Goal: Communication & Community: Answer question/provide support

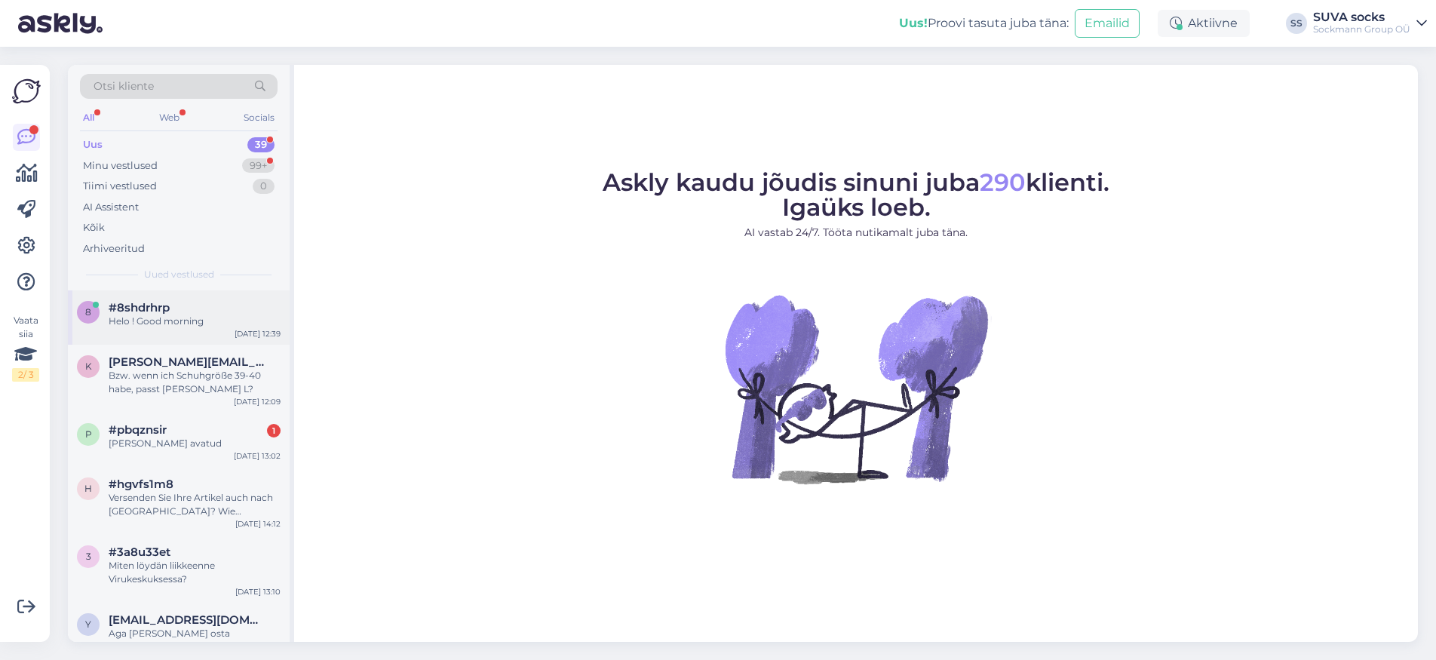
drag, startPoint x: 156, startPoint y: 311, endPoint x: 168, endPoint y: 311, distance: 12.1
click at [156, 311] on span "#8shdrhrp" at bounding box center [139, 308] width 61 height 14
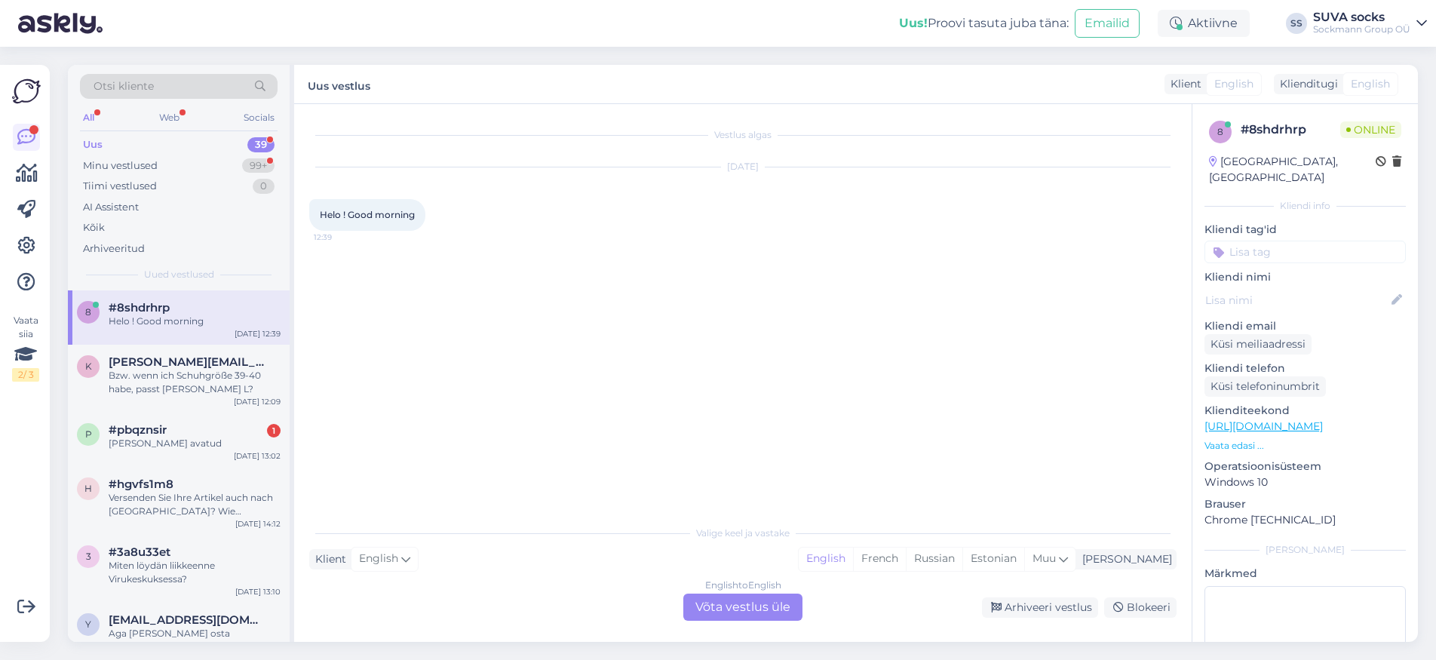
click at [754, 603] on div "English to English Võta vestlus üle" at bounding box center [742, 607] width 119 height 27
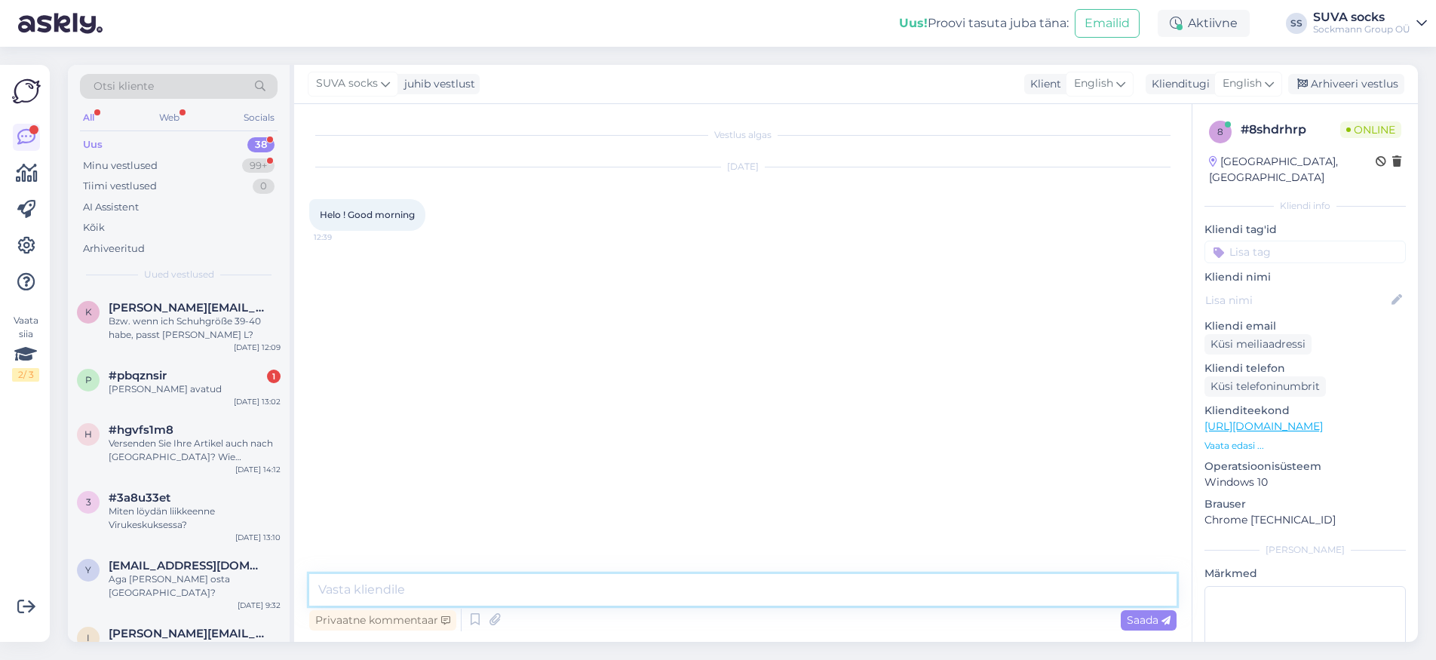
click at [375, 584] on textarea at bounding box center [742, 590] width 867 height 32
type textarea "Hello! :)"
type textarea "Nice to meet you!"
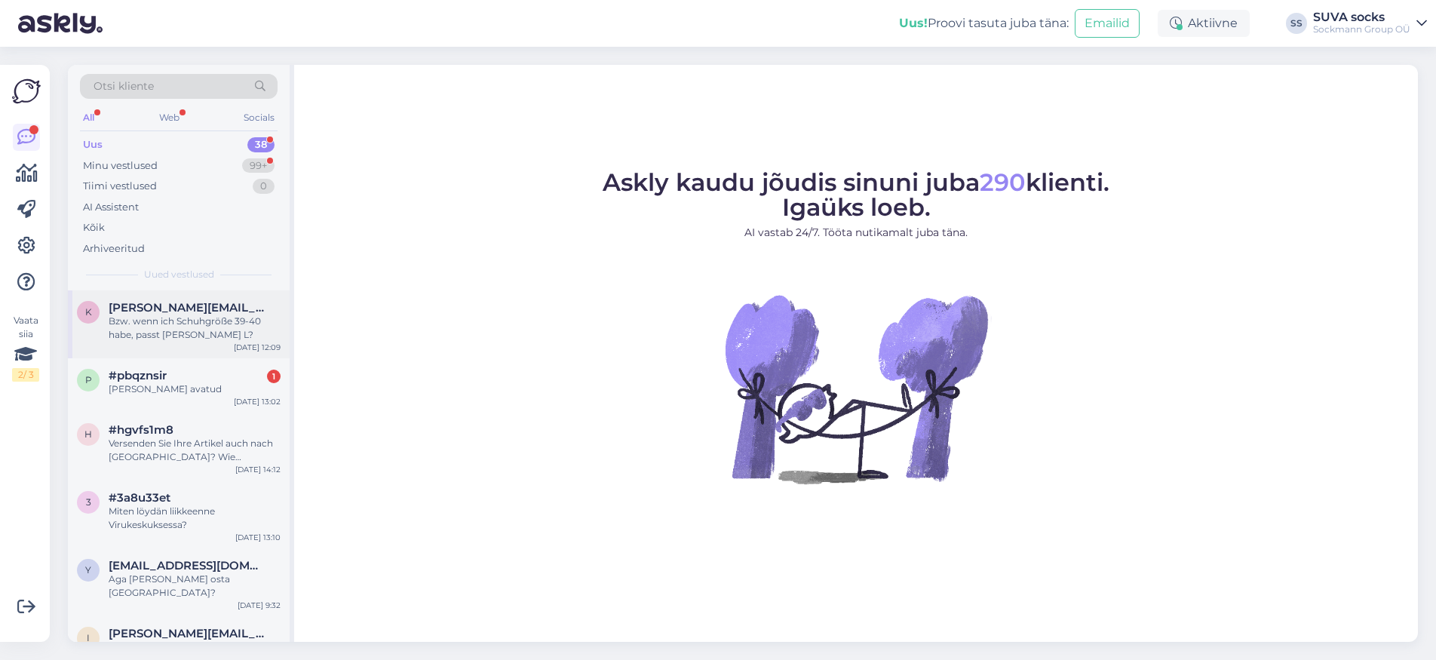
click at [148, 315] on div "Bzw. wenn ich Schuhgröße 39-40 habe, passt [PERSON_NAME] L?" at bounding box center [195, 328] width 172 height 27
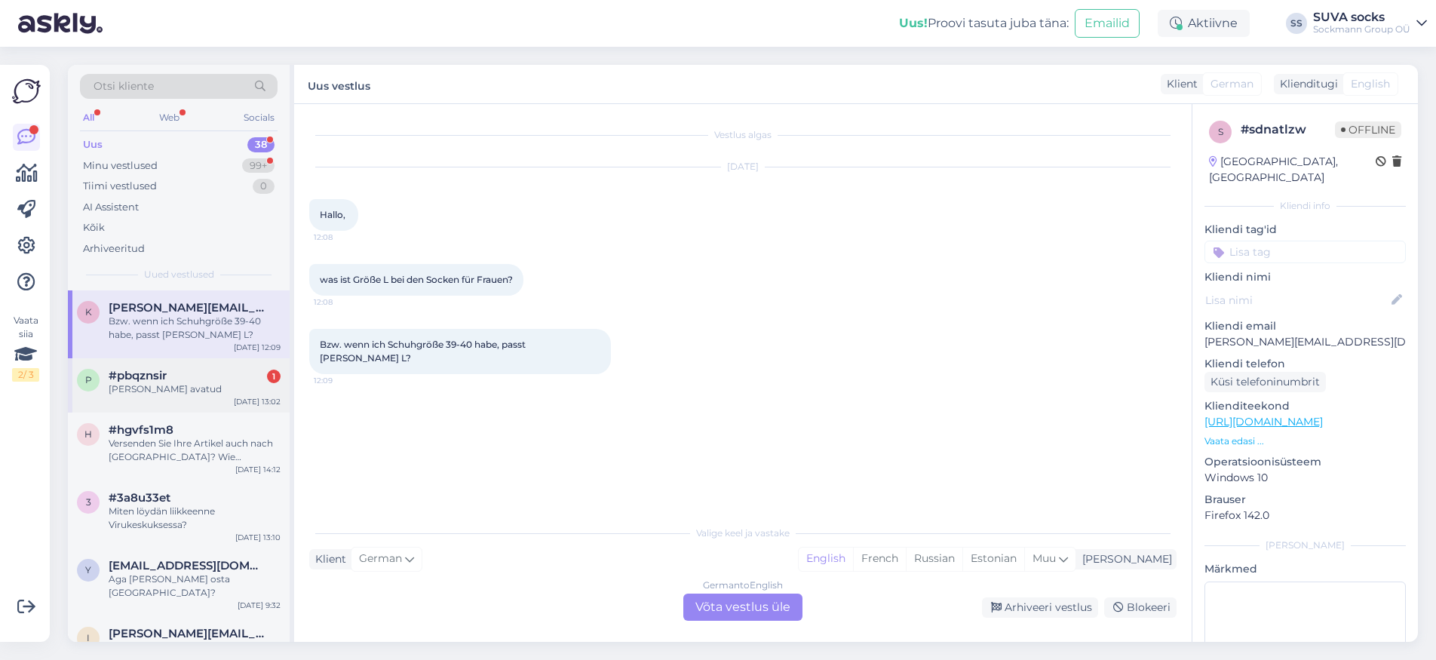
click at [138, 366] on div "p #pbqznsir 1 [PERSON_NAME] avatud [DATE] 13:02" at bounding box center [179, 385] width 222 height 54
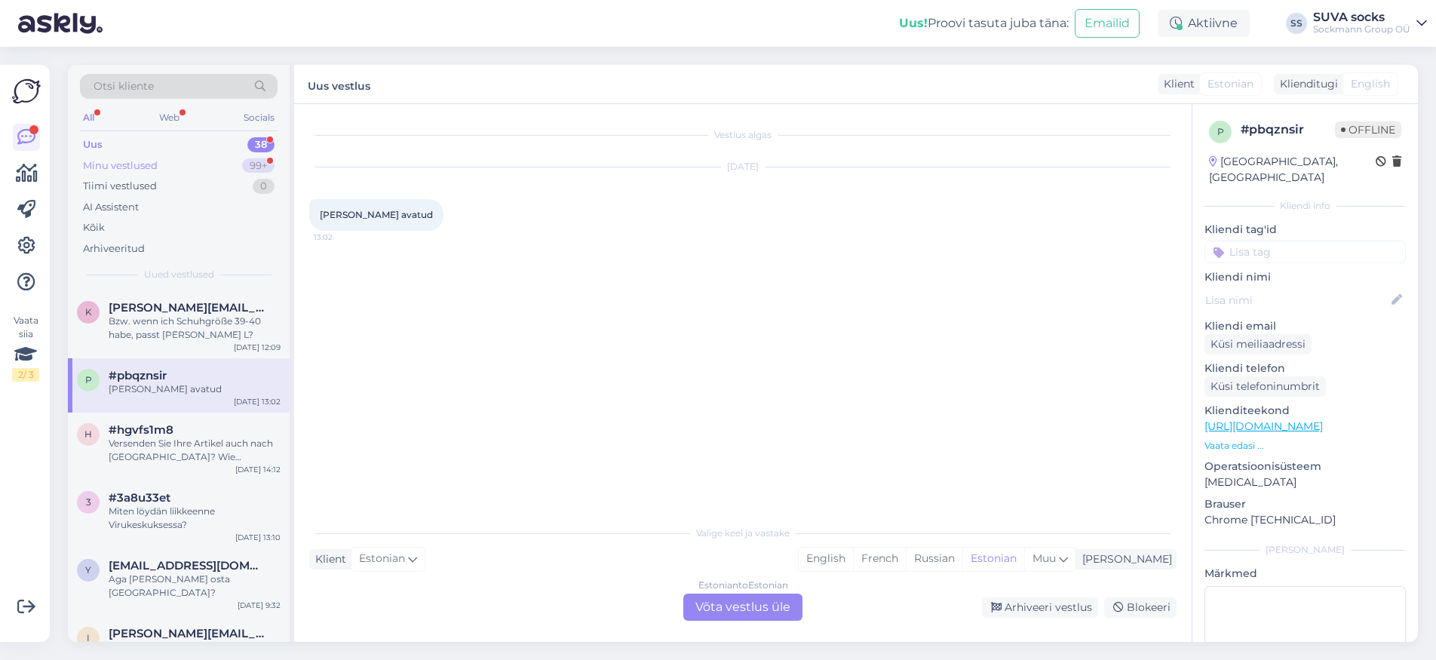
click at [121, 172] on div "Minu vestlused 99+" at bounding box center [179, 165] width 198 height 21
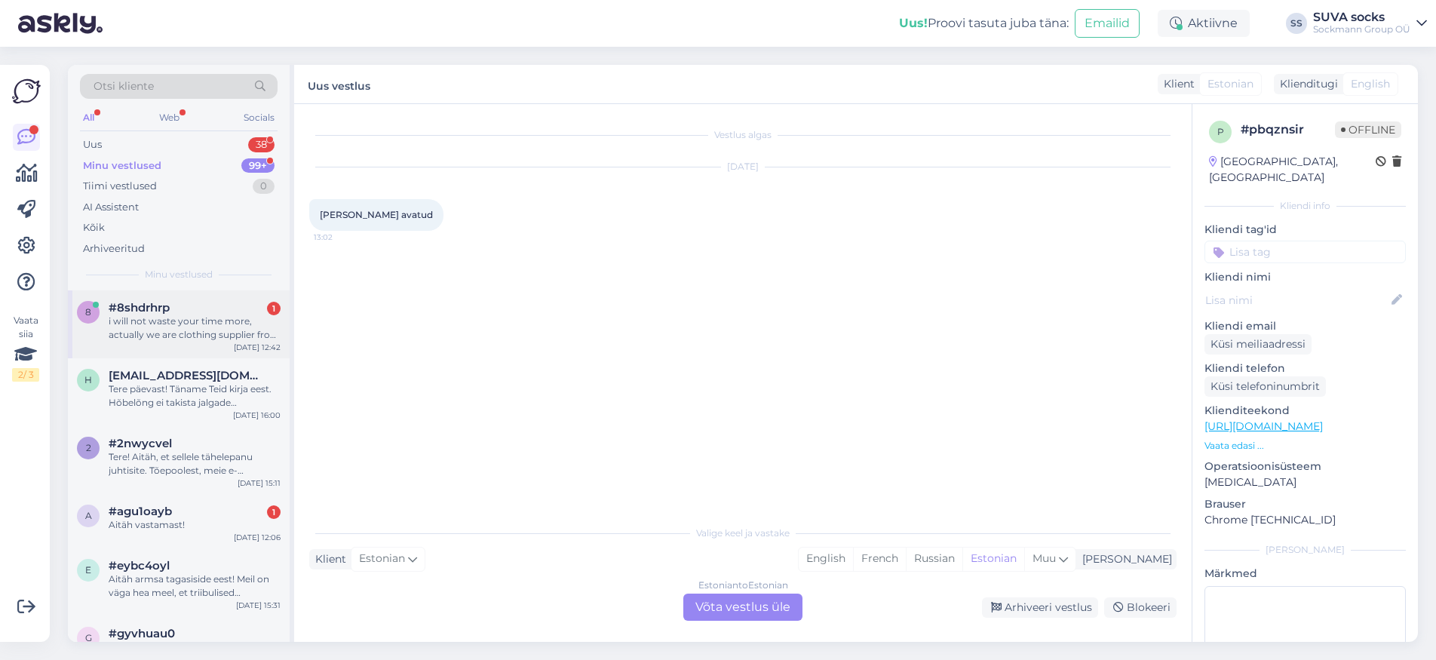
click at [167, 315] on div "i will not waste your time more, actually we are clothing supplier from [GEOGRA…" at bounding box center [195, 328] width 172 height 27
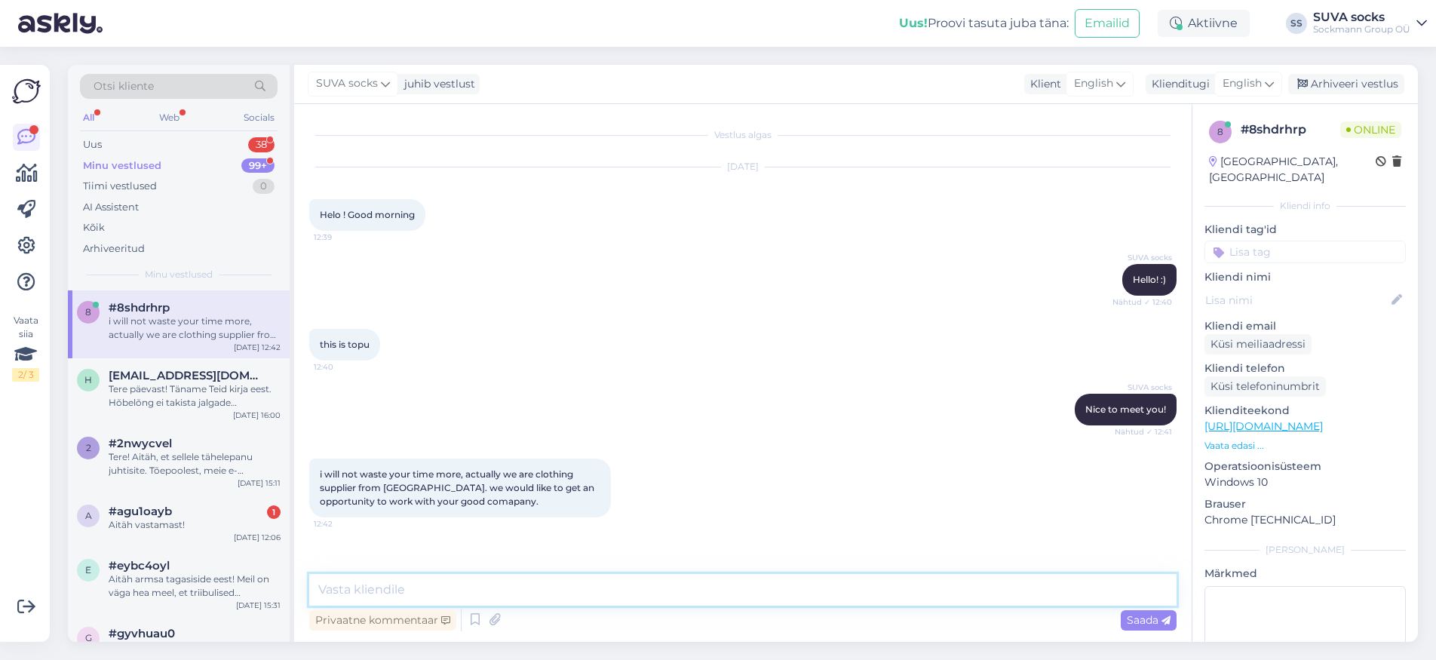
click at [407, 591] on textarea at bounding box center [742, 590] width 867 height 32
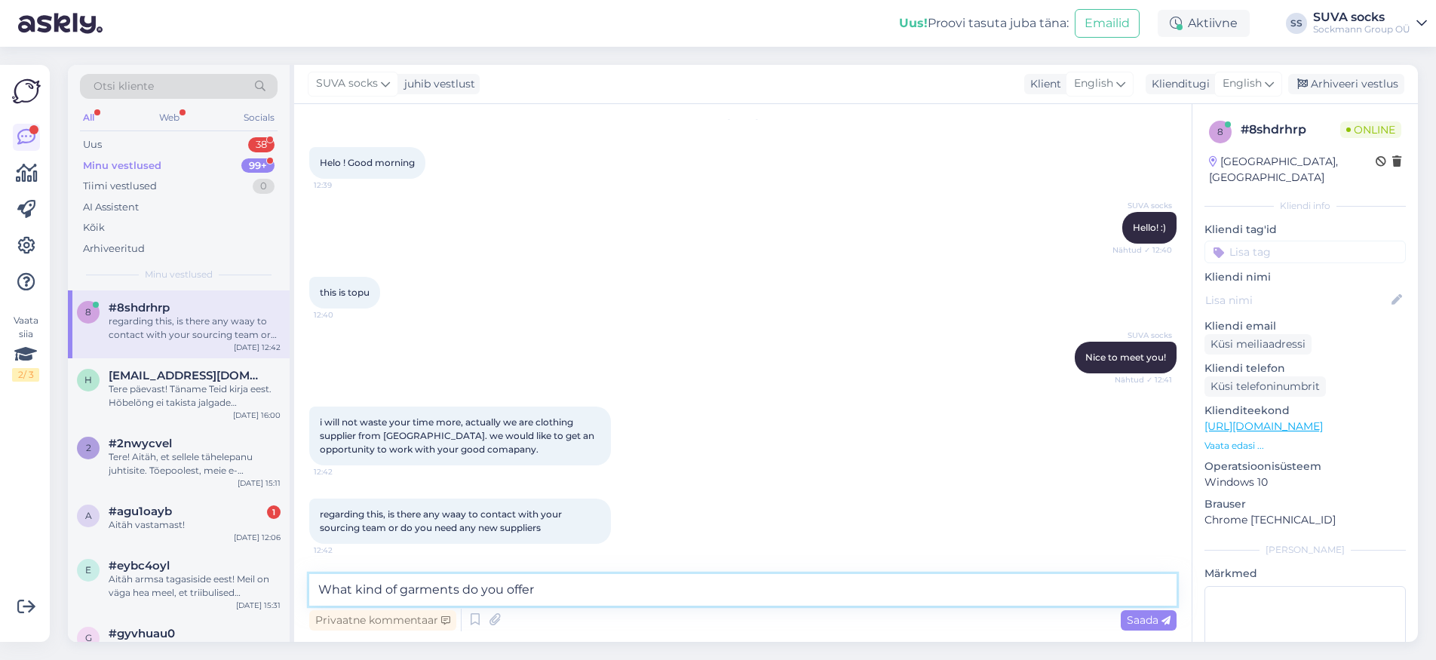
type textarea "What kind of garments do you offer?"
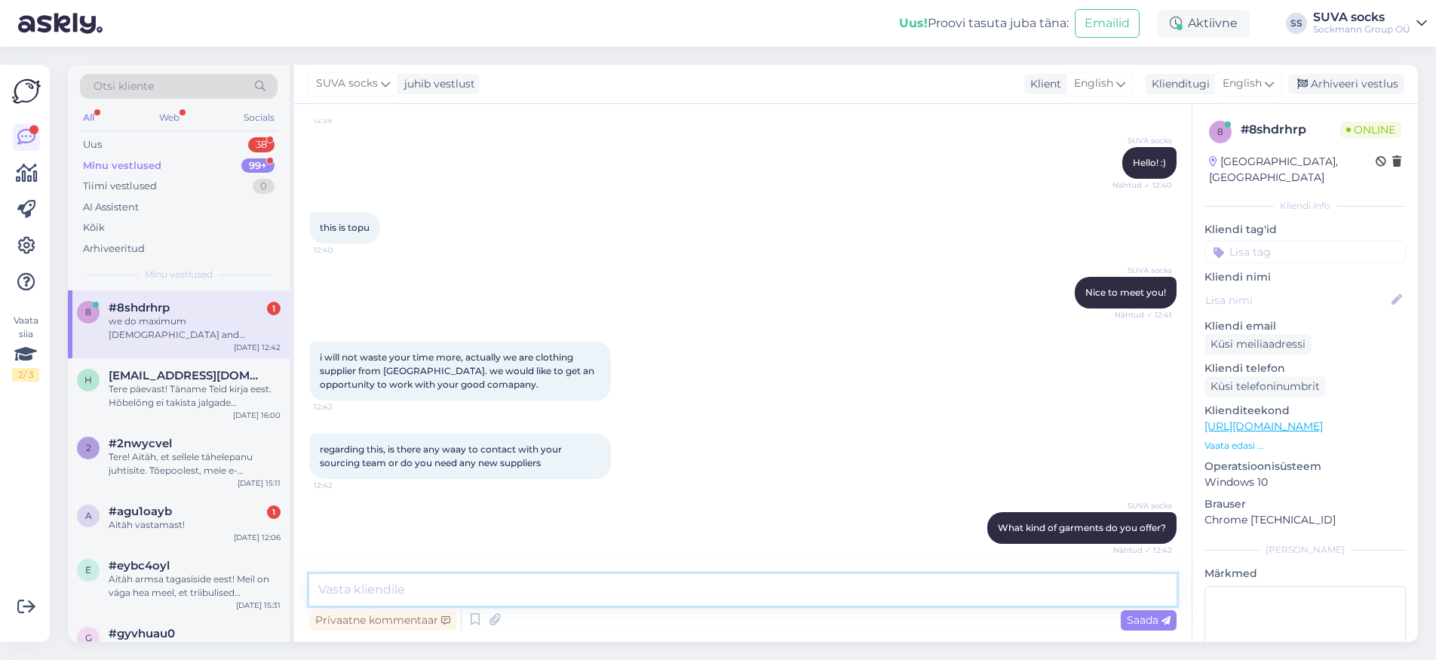
scroll to position [195, 0]
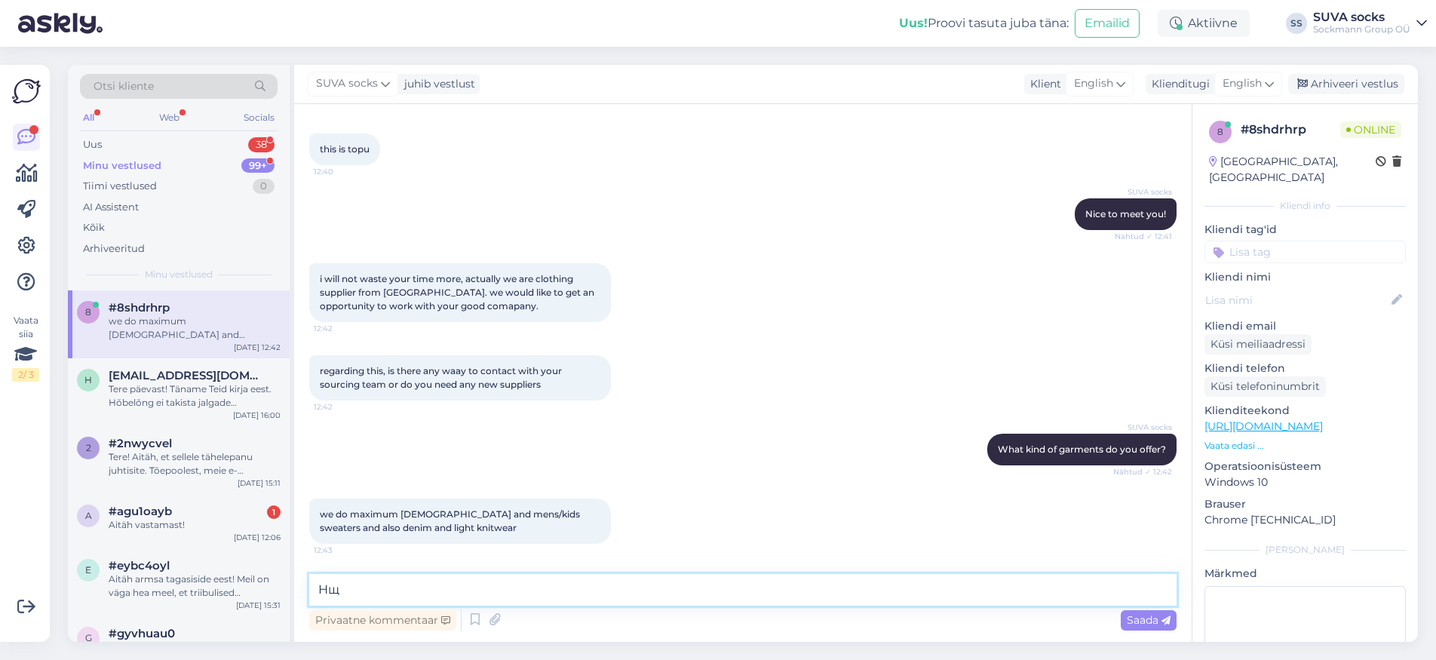
type textarea "[PERSON_NAME]"
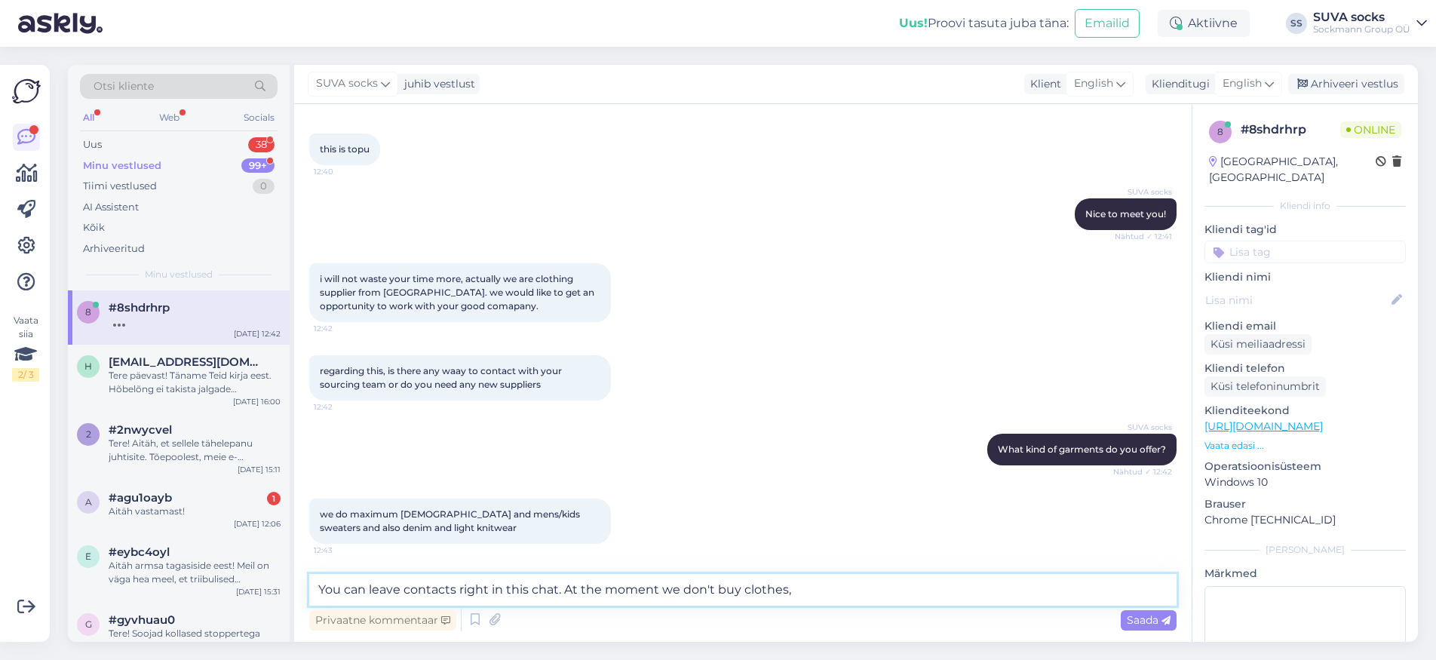
click at [406, 595] on textarea "You can leave contacts right in this chat. At the moment we don't buy clothes," at bounding box center [742, 590] width 867 height 32
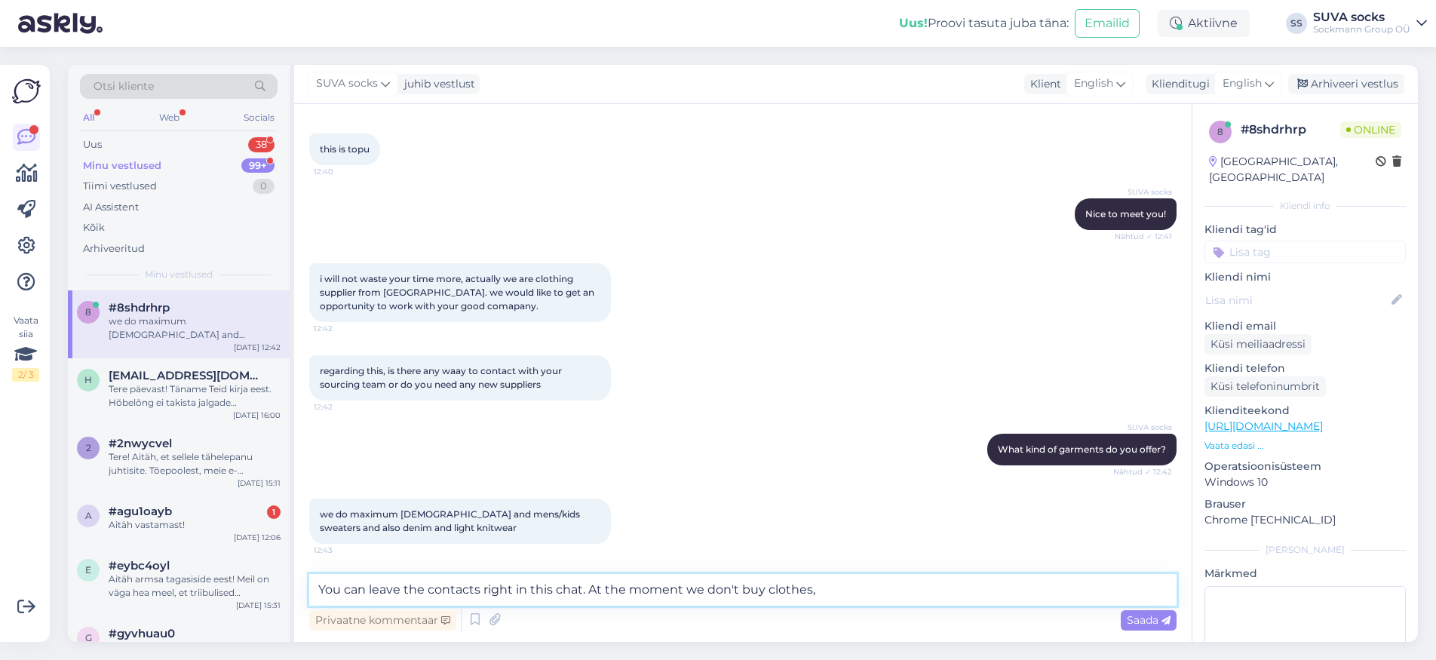
click at [854, 596] on textarea "You can leave the contacts right in this chat. At the moment we don't buy cloth…" at bounding box center [742, 590] width 867 height 32
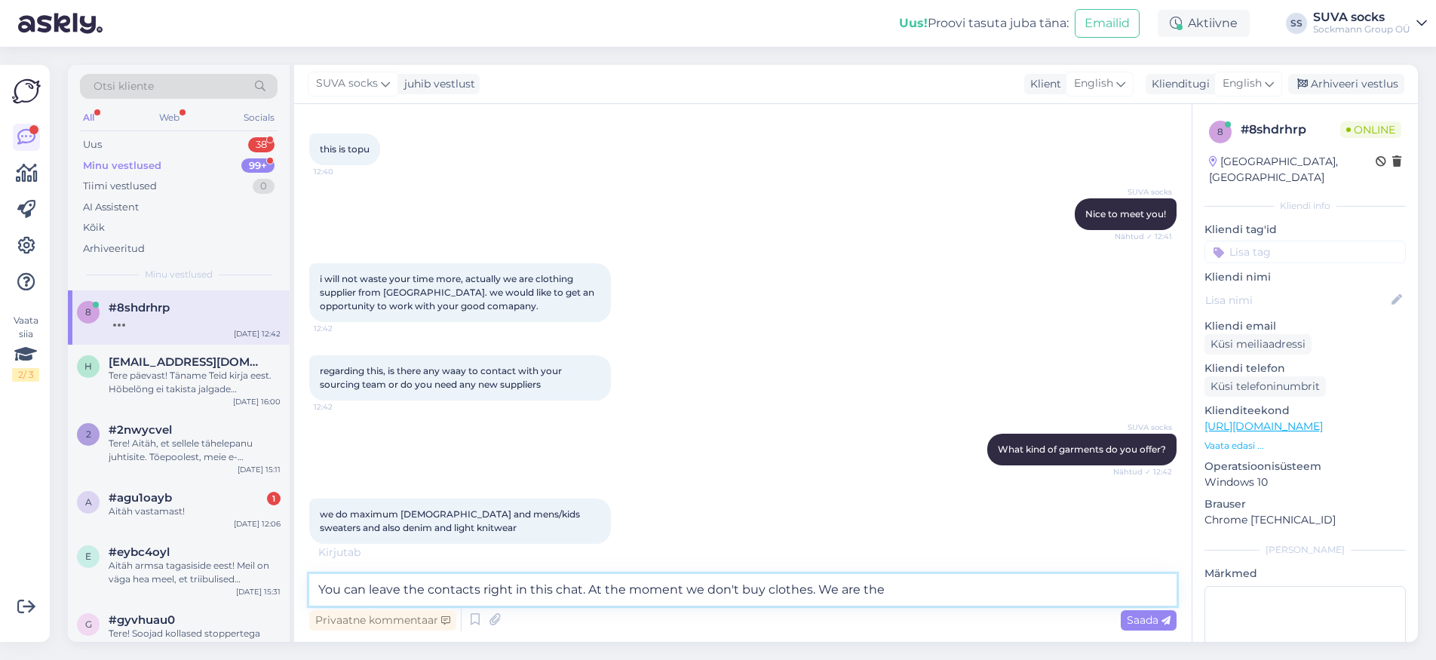
scroll to position [260, 0]
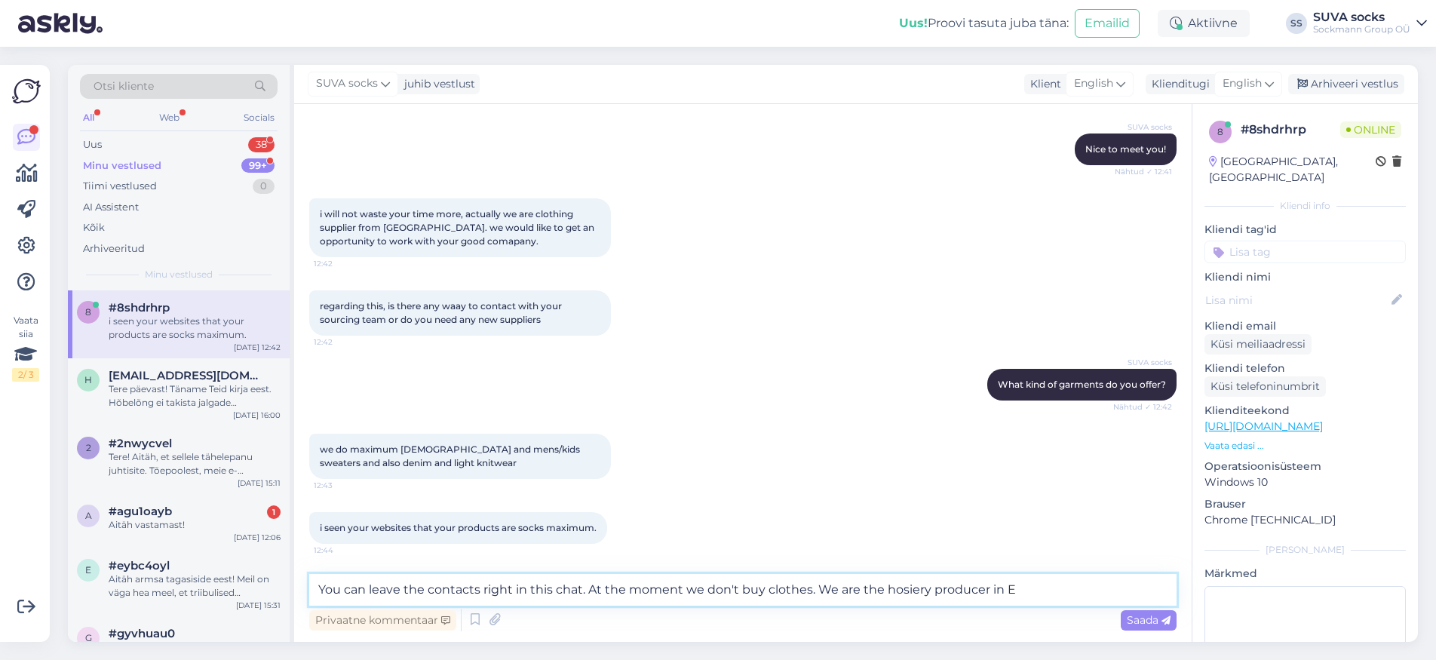
drag, startPoint x: 816, startPoint y: 589, endPoint x: 1055, endPoint y: 587, distance: 239.1
click at [1055, 587] on textarea "You can leave the contacts right in this chat. At the moment we don't buy cloth…" at bounding box center [742, 590] width 867 height 32
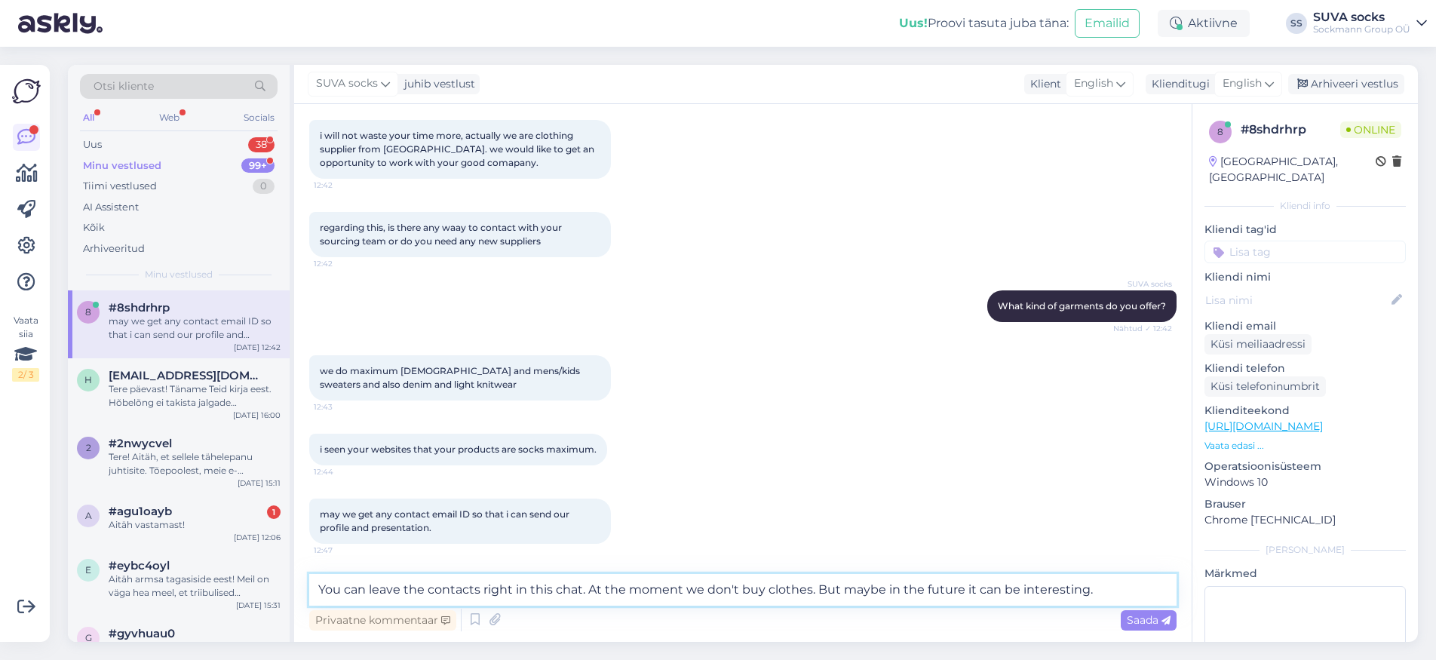
type textarea "You can leave the contacts right in this chat. At the moment we don't buy cloth…"
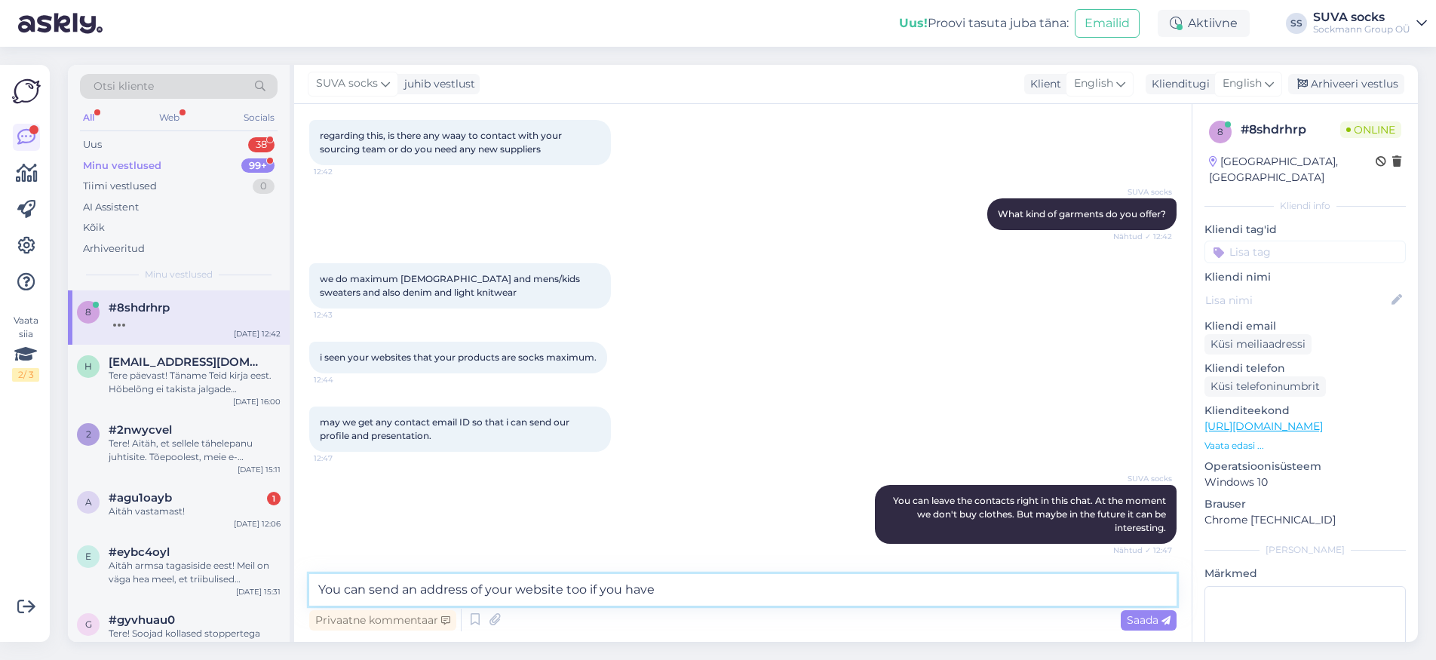
type textarea "You can send an address of your website too if you have."
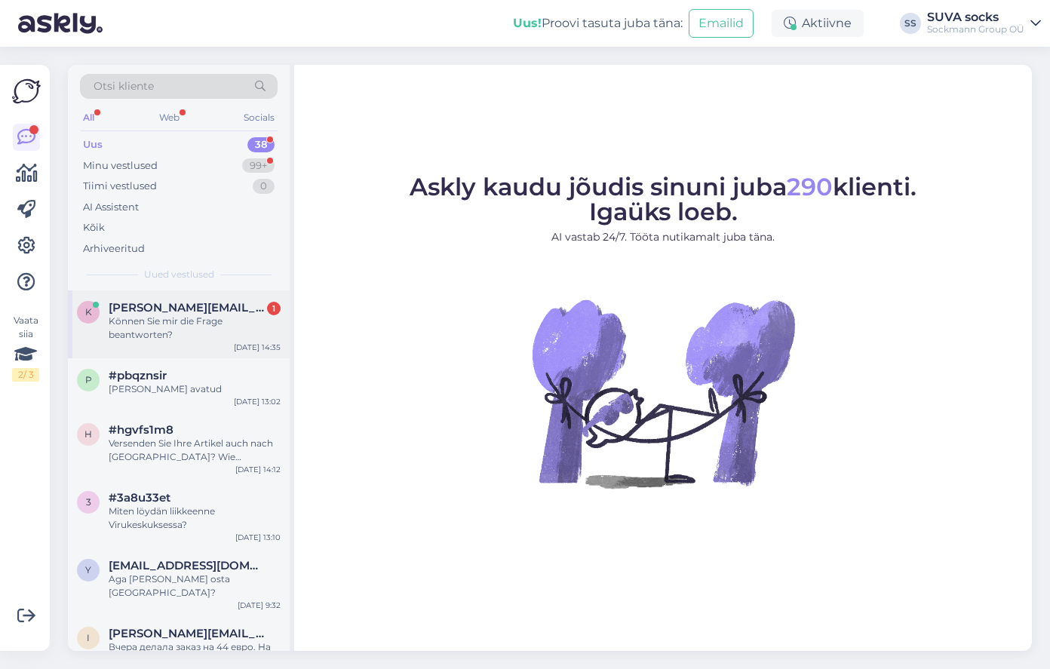
click at [146, 336] on div "Können Sie mir die Frage beantworten?" at bounding box center [195, 328] width 172 height 27
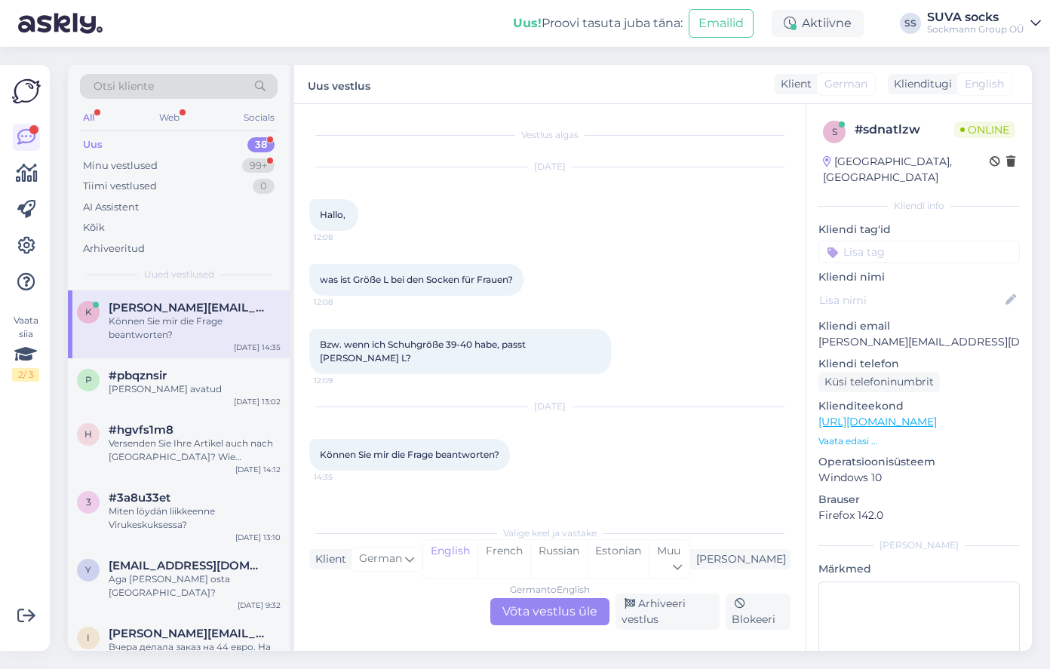
click at [560, 605] on div "German to English Võta vestlus üle" at bounding box center [549, 611] width 119 height 27
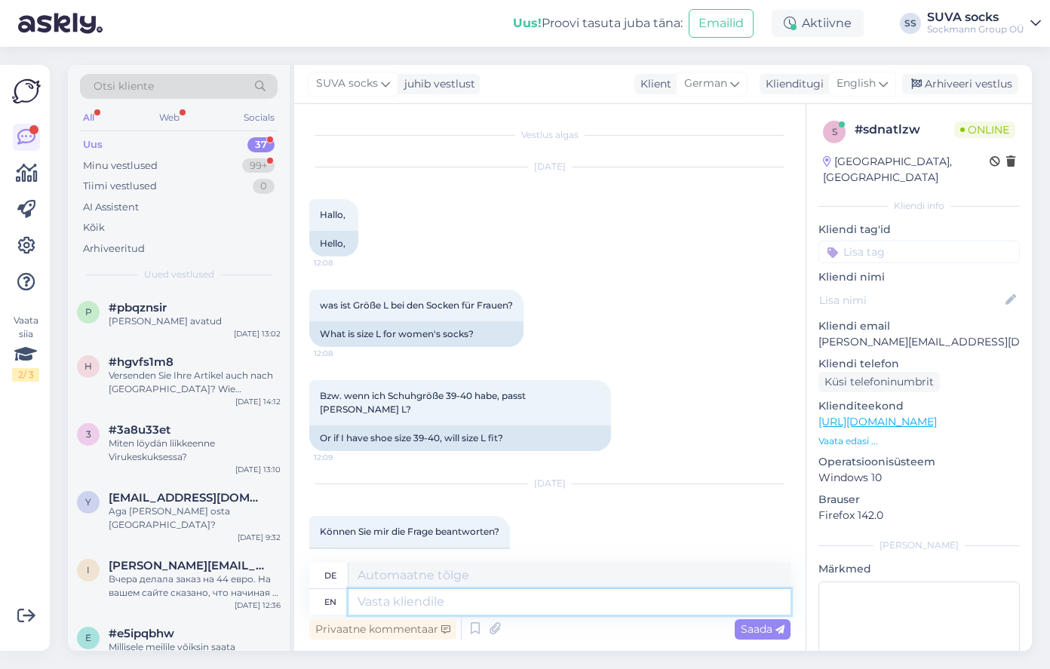
click at [426, 603] on textarea at bounding box center [569, 602] width 442 height 26
type textarea "Hello!"
type textarea "Hallo"
type textarea "Hello!"
type textarea "Hallo!"
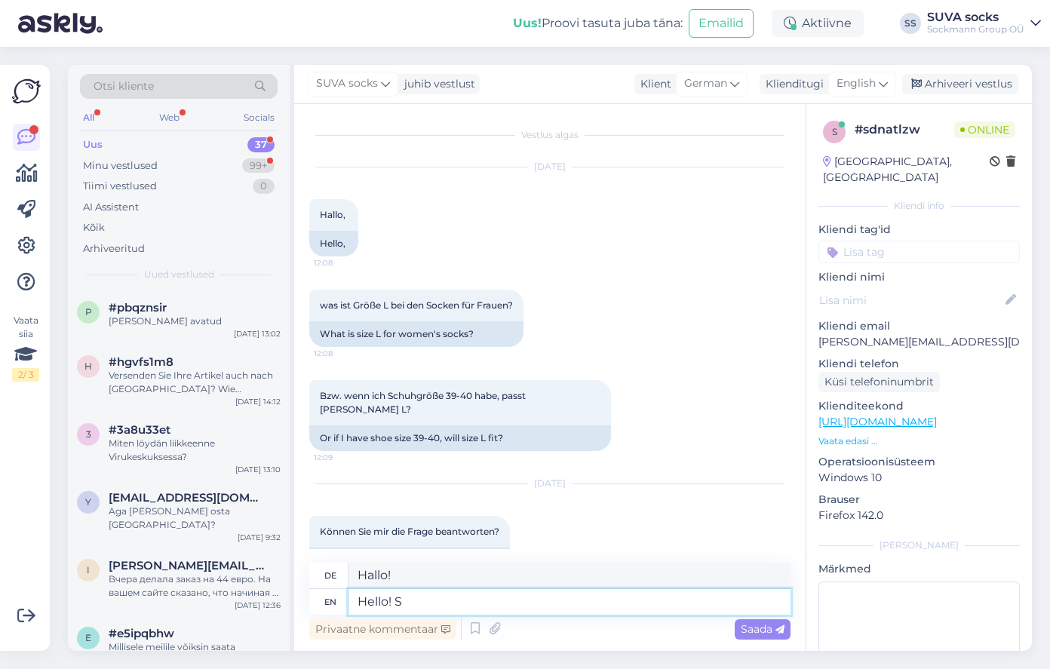
type textarea "Hello!"
type textarea "Hallo! S"
type textarea "Hello! We"
type textarea "Hallo! Wir"
type textarea "Hello! We are so"
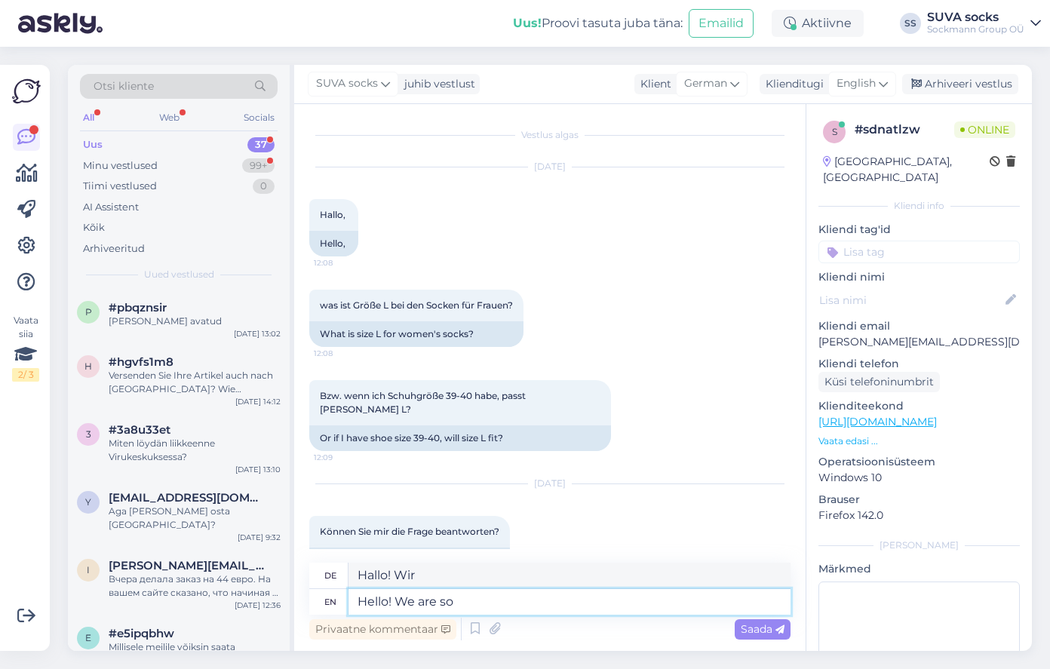
type textarea "Hallo! Wir sind"
type textarea "Hello! We are sorry for t"
type textarea "Hallo! Es tut uns leid"
type textarea "Hello! We are sorry for the"
type textarea "Hallo! Es tut uns leid für die"
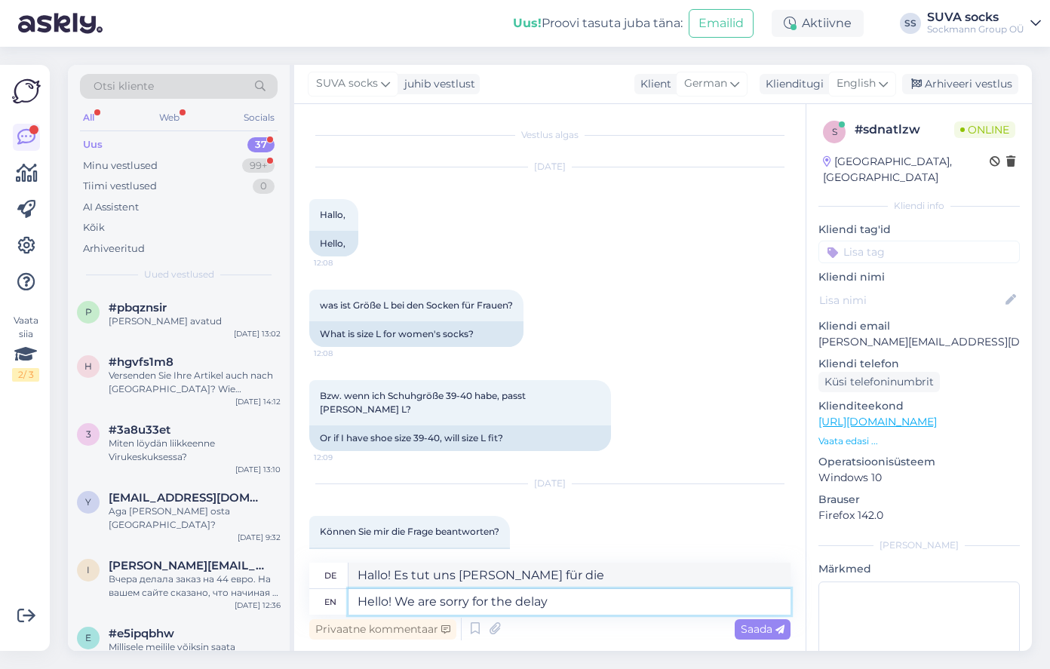
type textarea "Hello! We are sorry for the delay"
type textarea "Hallo! Wir entschuldigen uns für die Verzögerung"
type textarea "Hello! We are sorry for the delay with t"
type textarea "Hallo! Wir entschuldigen uns für die Verzögerung mit"
type textarea "Hello! We are sorry for the delay with the"
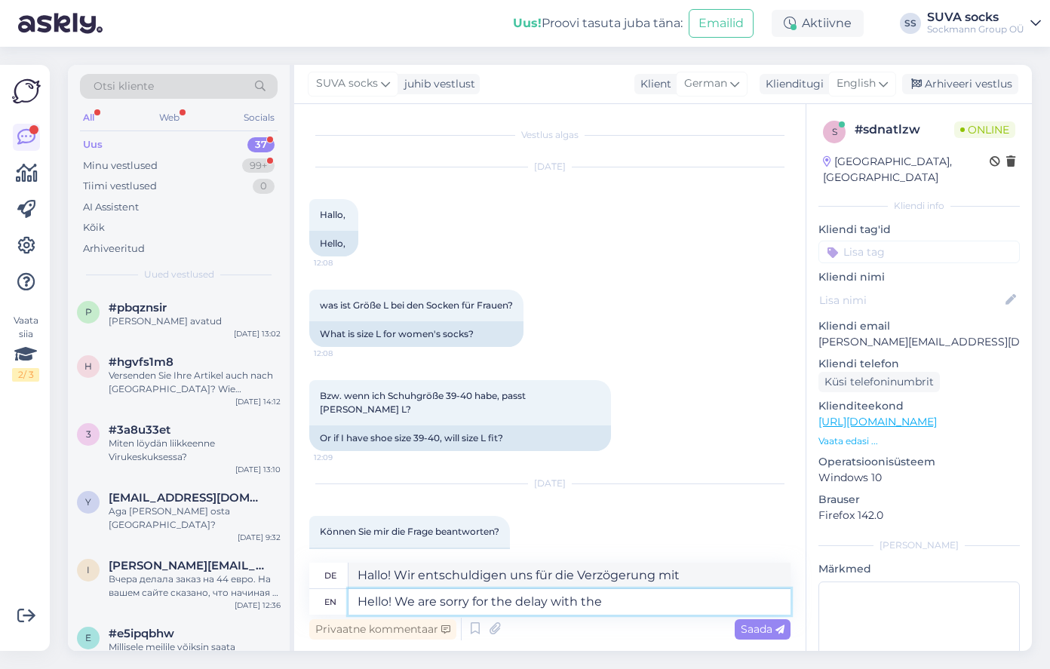
type textarea "Hallo! Wir entschuldigen uns für die Verzögerung mit dem"
type textarea "Hello! We are sorry for the delay with the answer/"
type textarea "Hallo! Wir entschuldigen uns für die Verzögerung bei der Antwort"
type textarea "Hello! We are sorry for the delay with the answer/"
type textarea "Hallo! Wir entschuldigen uns für die Verzögerung bei der Antwort/"
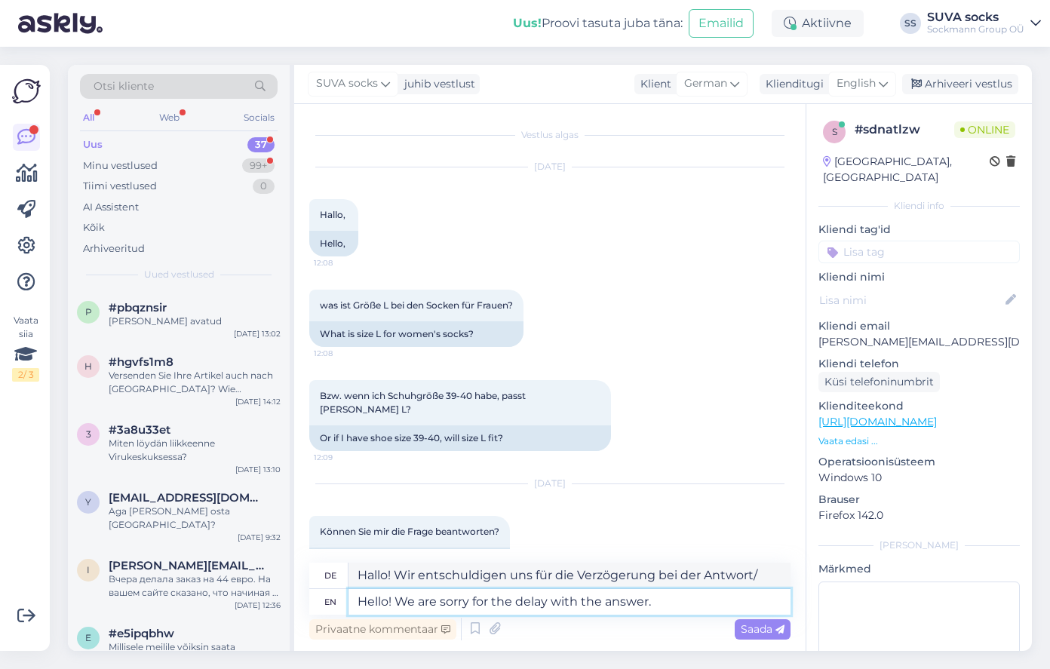
type textarea "Hello! We are sorry for the delay with the answer."
type textarea "Hallo! Wir entschuldigen uns für die Verzögerung bei der Antwort."
type textarea "Hello! We are sorry for the delay with the answer. L"
type textarea "Hallo! Wir entschuldigen uns für die Verzögerung bei der Antwort. L"
type textarea "Hello! We are sorry for the delay with the answer. L Size"
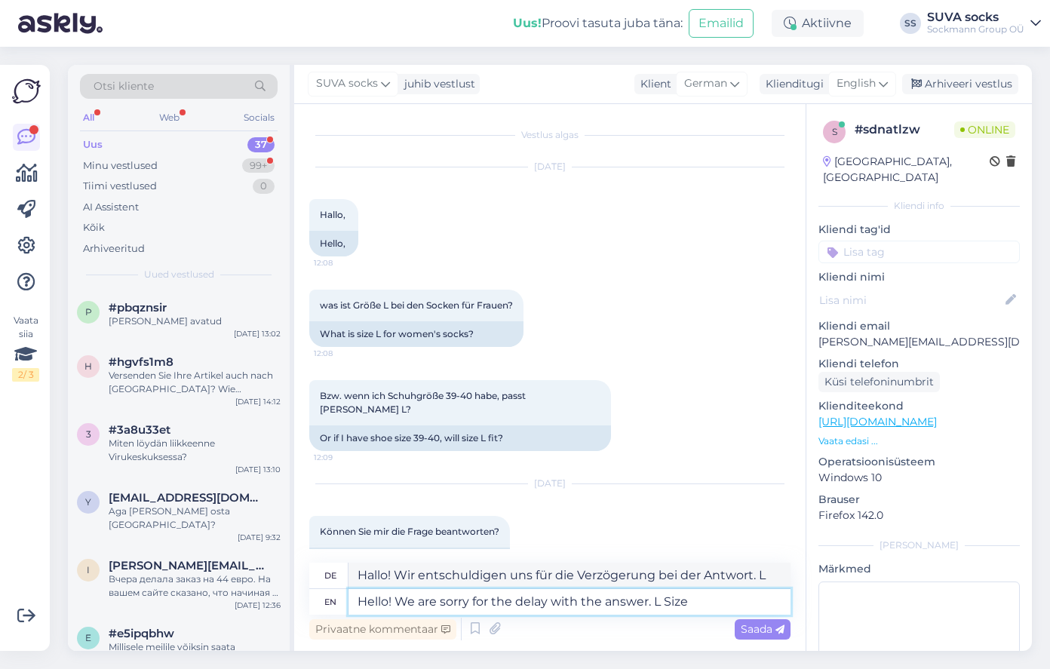
type textarea "Hallo! Wir entschuldigen uns für die Verzögerung bei der Antwort. Größe L"
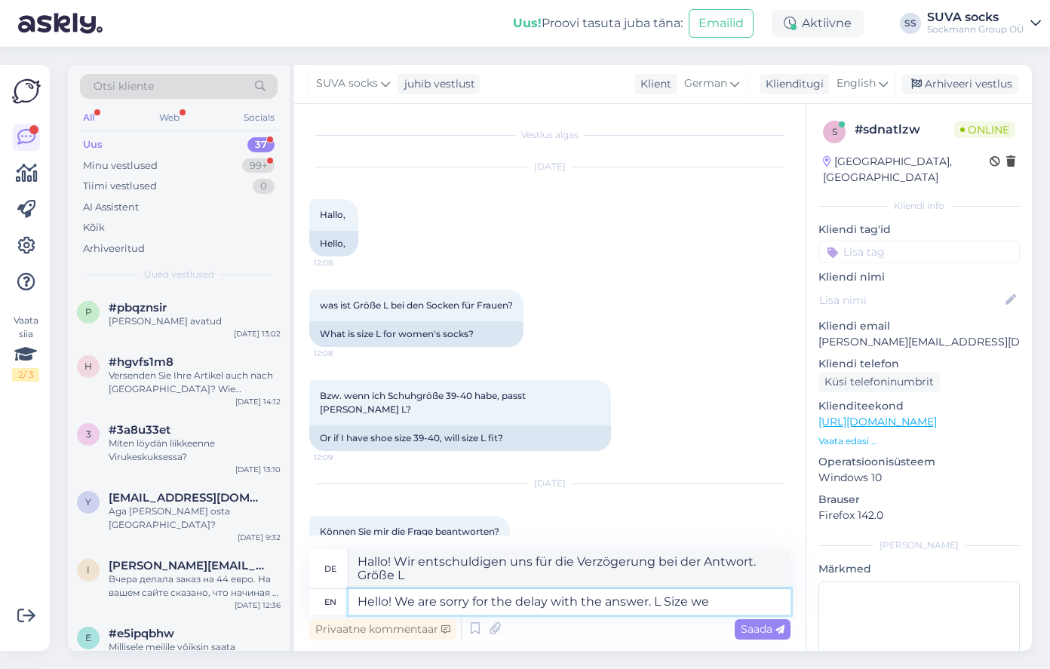
type textarea "Hello! We are sorry for the delay with the answer. L Size we u"
type textarea "Hallo! Wir entschuldigen uns für die Verzögerung mit der Antwort. L Größe wir"
type textarea "Hello! We are sorry for the delay with the answer. L Size we use"
type textarea "Hallo! Wir entschuldigen uns für die Verzögerung bei der Antwort. L Größe, die …"
click at [671, 601] on textarea "Hello! We are sorry for the delay with the answer. L Size we use" at bounding box center [569, 602] width 442 height 26
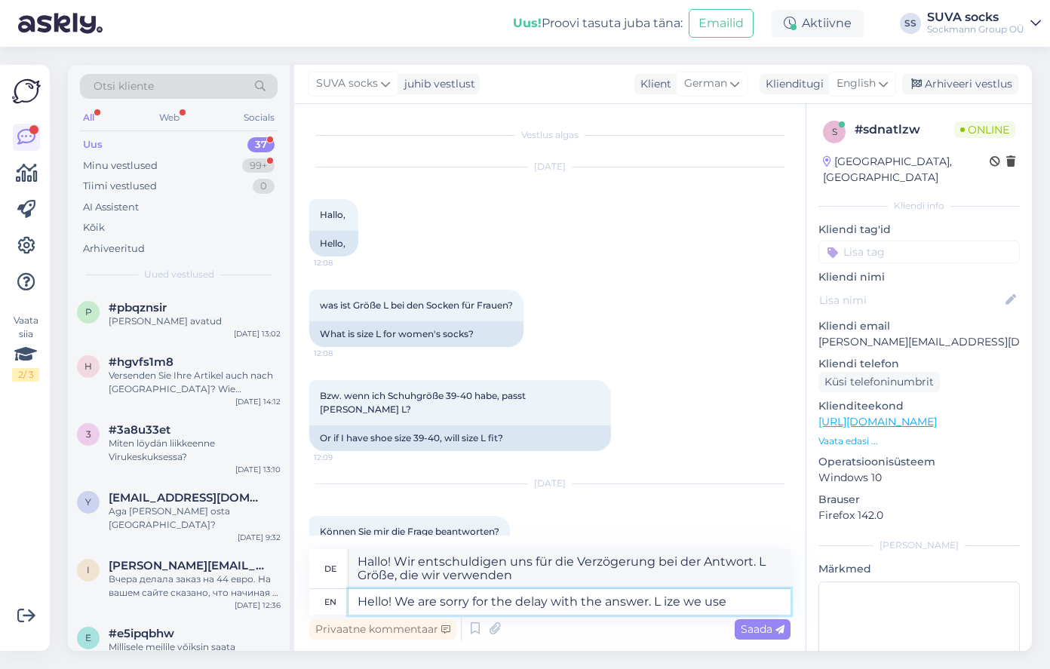
type textarea "Hello! We are sorry for the delay with the answer. L size we use"
type textarea "Hallo! Wir entschuldigen uns für die Verzögerung mit der Antwort. L Größe wir v…"
drag, startPoint x: 691, startPoint y: 602, endPoint x: 751, endPoint y: 601, distance: 59.6
click at [751, 601] on textarea "Hello! We are sorry for the delay with the answer. L size we use" at bounding box center [569, 602] width 442 height 26
type textarea "Hello! We are sorry for the delay with the answer. L size is"
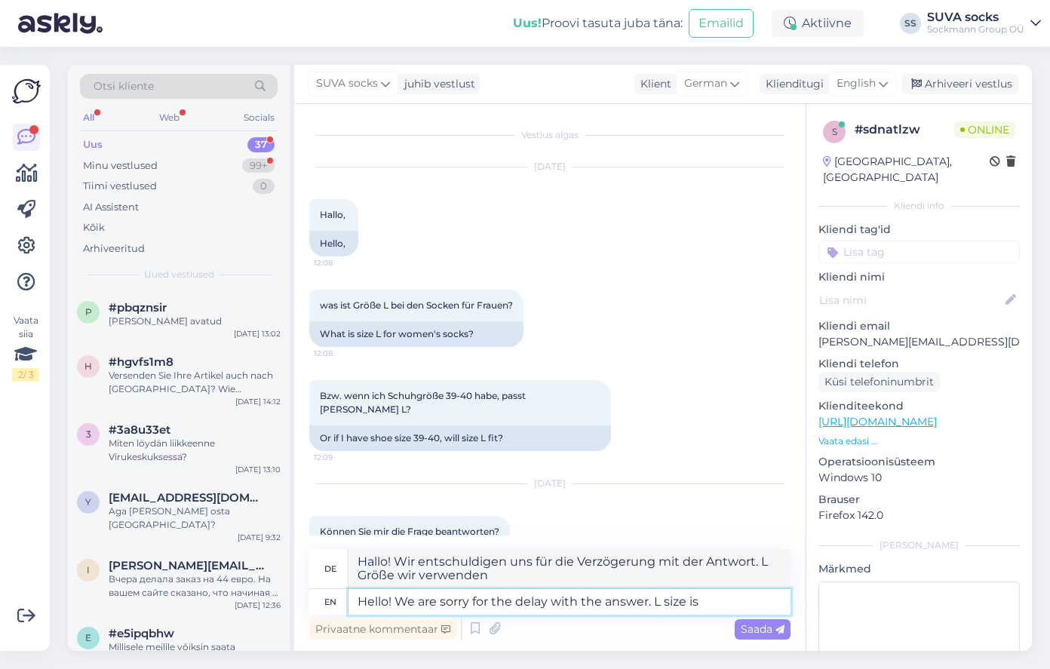
type textarea "Hallo! Wir entschuldigen uns für die Verzögerung mit der Antwort. L-Größe ist"
type textarea "Hello! We are sorry for the delay with the answer. L size is used fo"
type textarea "Hallo! Wir entschuldigen uns für die Verzögerung mit der Antwort. L-Größe wird …"
type textarea "Hello! We are sorry for the delay with the answer. L size is used for"
type textarea "Hallo! Wir entschuldigen uns für die Verzögerung mit der Antwort. L-Größe wird …"
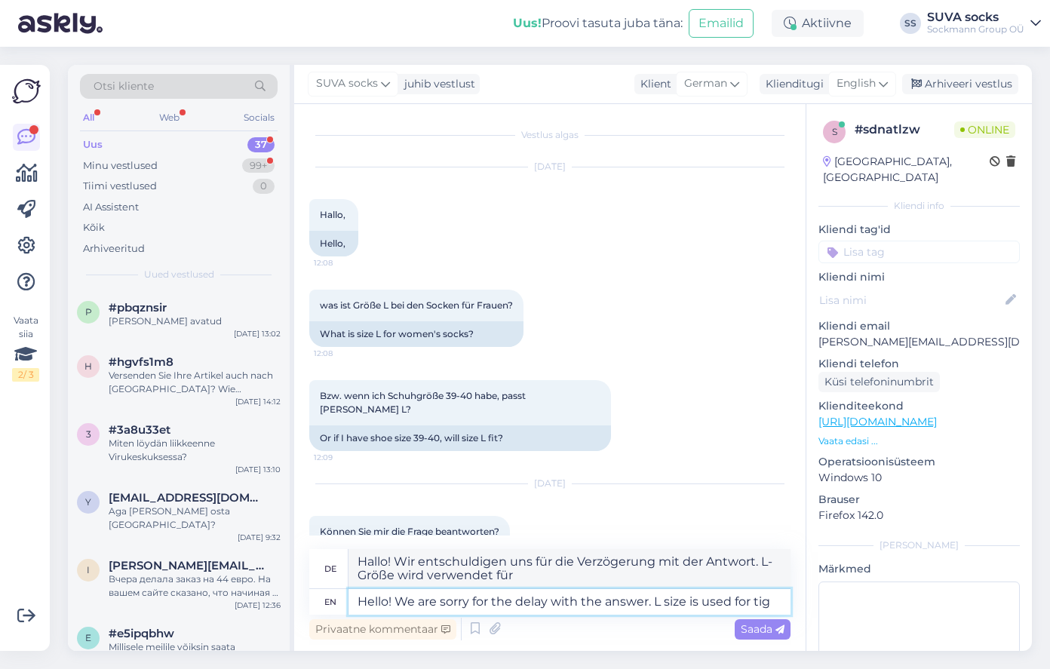
type textarea "Hello! We are sorry for the delay with the answer. L size is used for ti"
type textarea "Hallo! Wir entschuldigen uns für die Verzögerung mit der Antwort. L-Größe wird …"
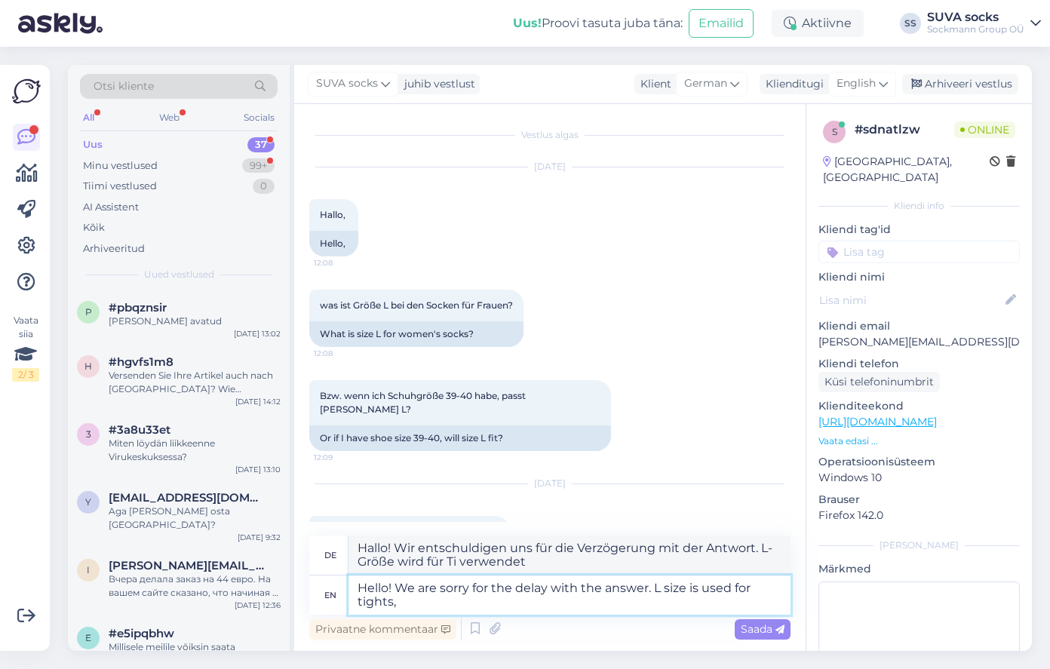
type textarea "Hello! We are sorry for the delay with the answer. L size is used for tights, n"
type textarea "Hallo! Wir entschuldigen uns für die Verzögerung mit der Antwort. L-Größe wird …"
type textarea "Hello! We are sorry for the delay with the answer. L size is used for tights, n…"
type textarea "Hallo! Wir entschuldigen uns für die Verzögerung mit der Antwort. L-Größe wird …"
type textarea "Hello! We are sorry for the delay with the answer. L size is used for tights, n…"
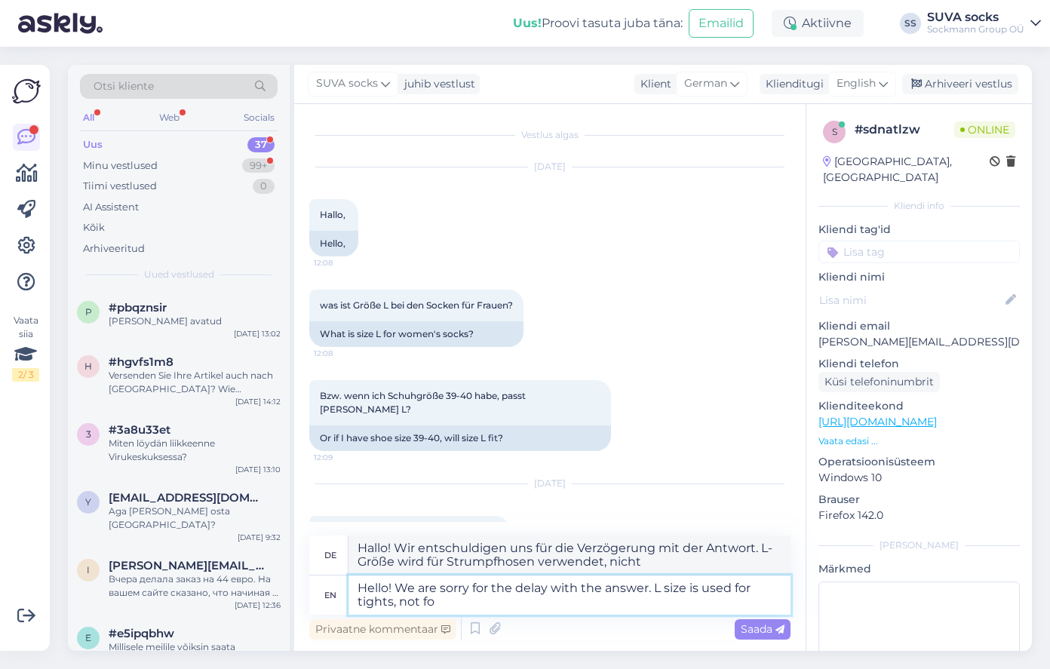
type textarea "Hallo! Wir entschuldigen uns für die Verzögerung mit der Antwort. L-Größe wird …"
type textarea "Hello! We are sorry for the delay with the answer. L size is used for tights, n…"
type textarea "Hallo! Wir entschuldigen uns für die Verzögerung bei der Antwort. Größe L wird …"
type textarea "Hello! We are sorry for the delay with the answer. L size is used for tights, n…"
type textarea "Hallo! Wir entschuldigen uns für die Verzögerung bei der Antwort. Größe L wird …"
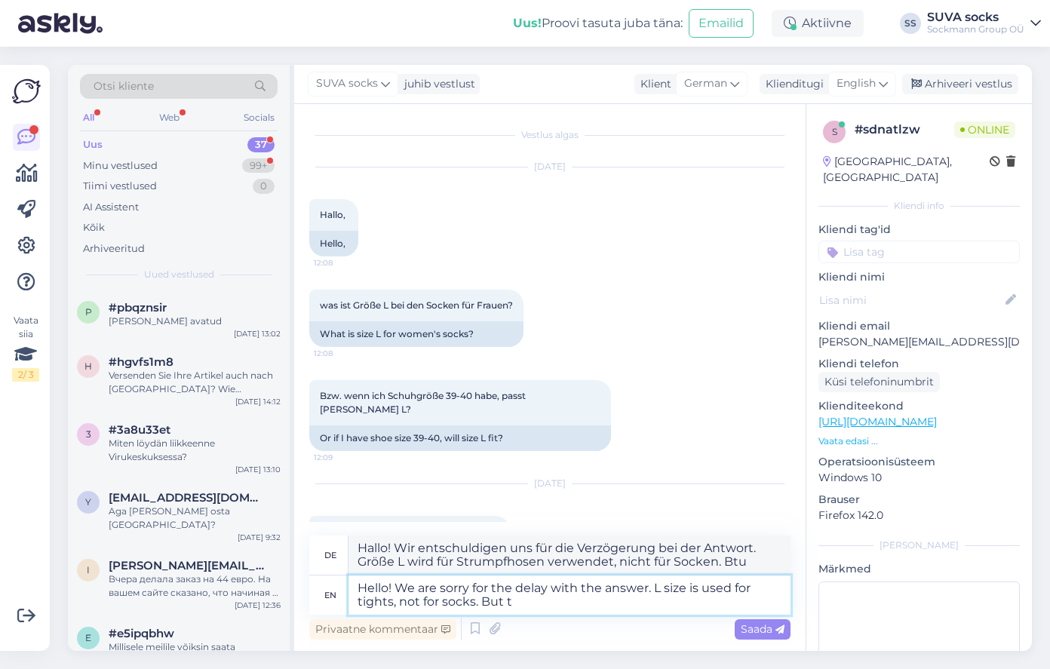
type textarea "Hello! We are sorry for the delay with the answer. L size is used for tights, n…"
type textarea "Hallo! Wir entschuldigen uns für die Verzögerung mit der Antwort. L-Größe wird …"
type textarea "Hello! We are sorry for the delay with the answer. L size is used for tights, n…"
type textarea "Hallo! Wir entschuldigen uns für die Verzögerung mit der Antwort. Größe L wird …"
type textarea "Hello! We are sorry for the delay with the answer. L size is used for tights, n…"
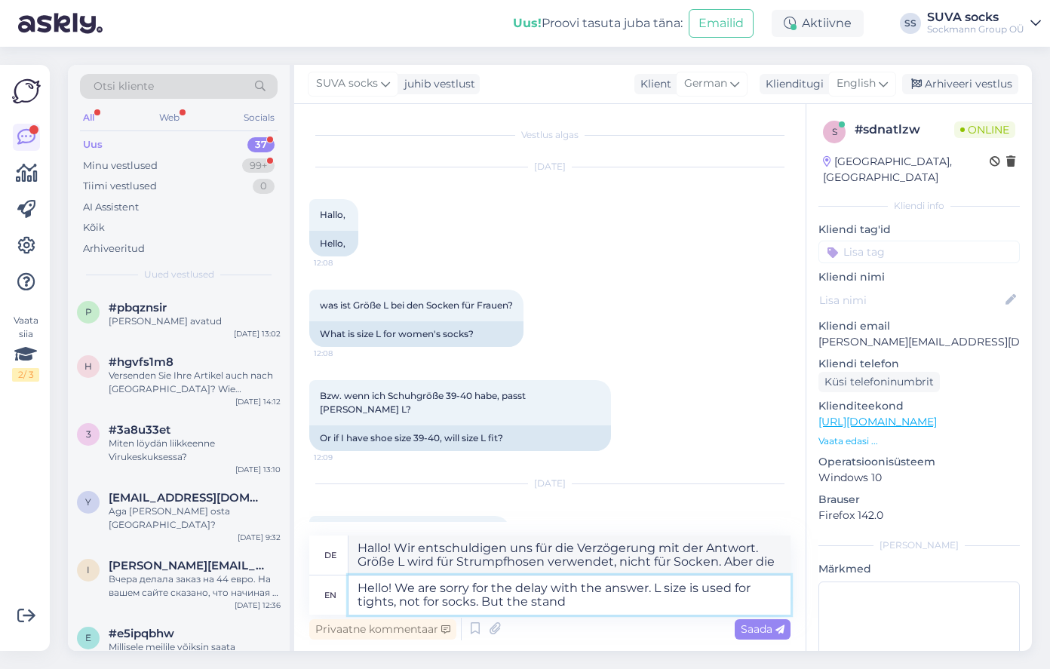
type textarea "Hallo! Wir entschuldigen uns für die Verzögerung mit der Antwort. L-Größe wird …"
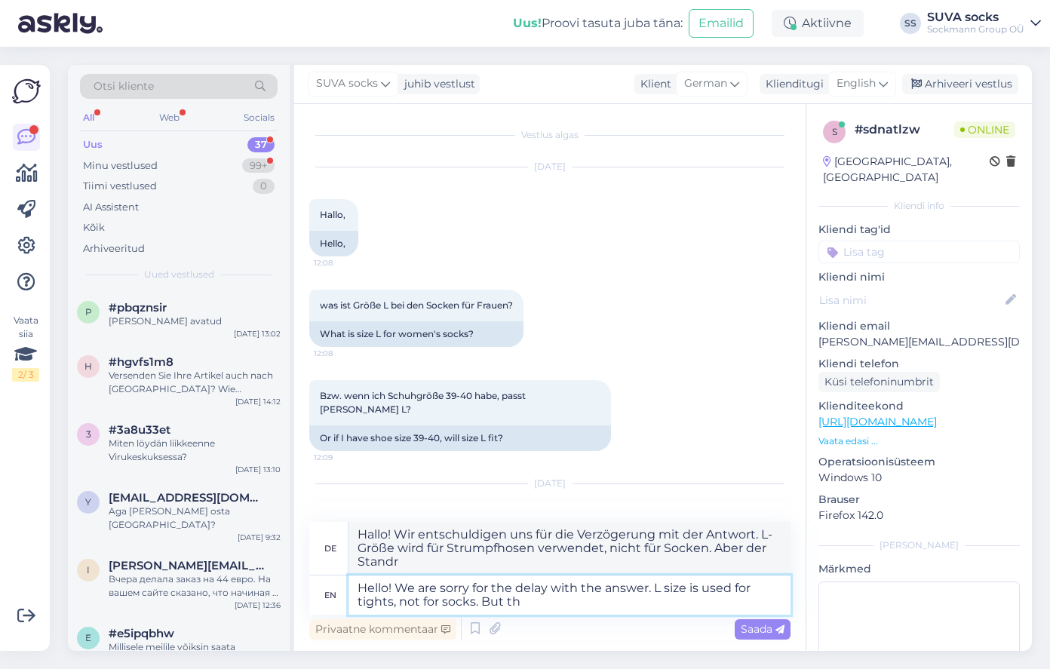
type textarea "Hello! We are sorry for the delay with the answer. L size is used for tights, n…"
type textarea "Hallo! Wir entschuldigen uns für die Verzögerung mit der Antwort. Größe L wird …"
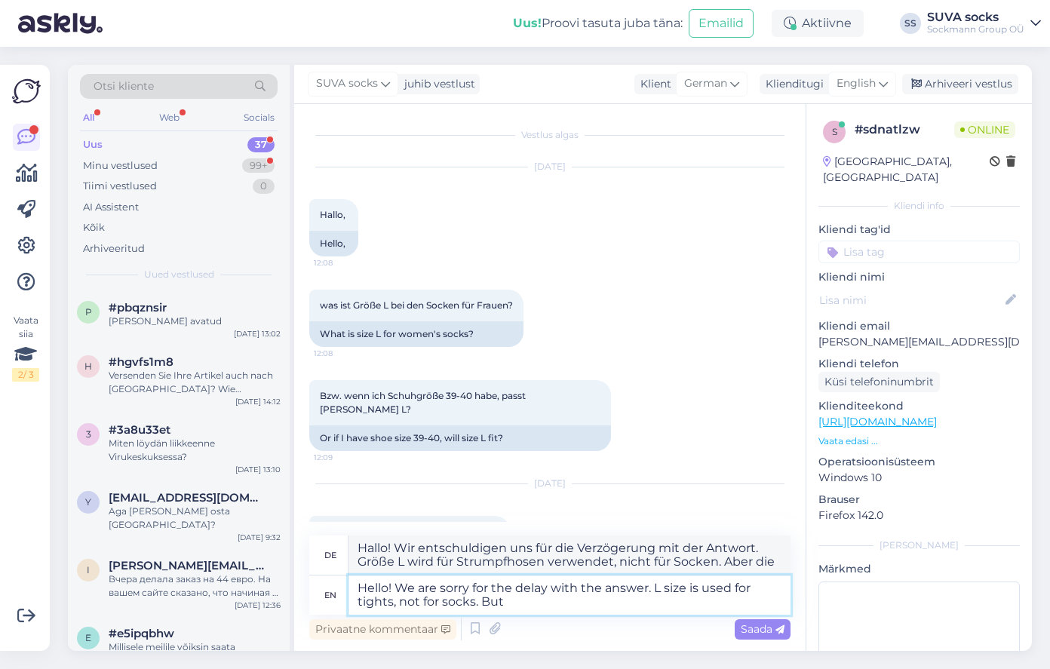
type textarea "Hello! We are sorry for the delay with the answer. L size is used for tights, n…"
type textarea "Hallo! Wir entschuldigen uns für die Verzögerung mit der Antwort. L-Größe wird …"
type textarea "Hello! We are sorry for the delay with the answer. L size is used for tights, n…"
type textarea "Hallo! Wir entschuldigen uns für die Verzögerung bei der Antwort. Größe L wird …"
type textarea "Hello! We are sorry for the delay with the answer. L size is used for tights, n…"
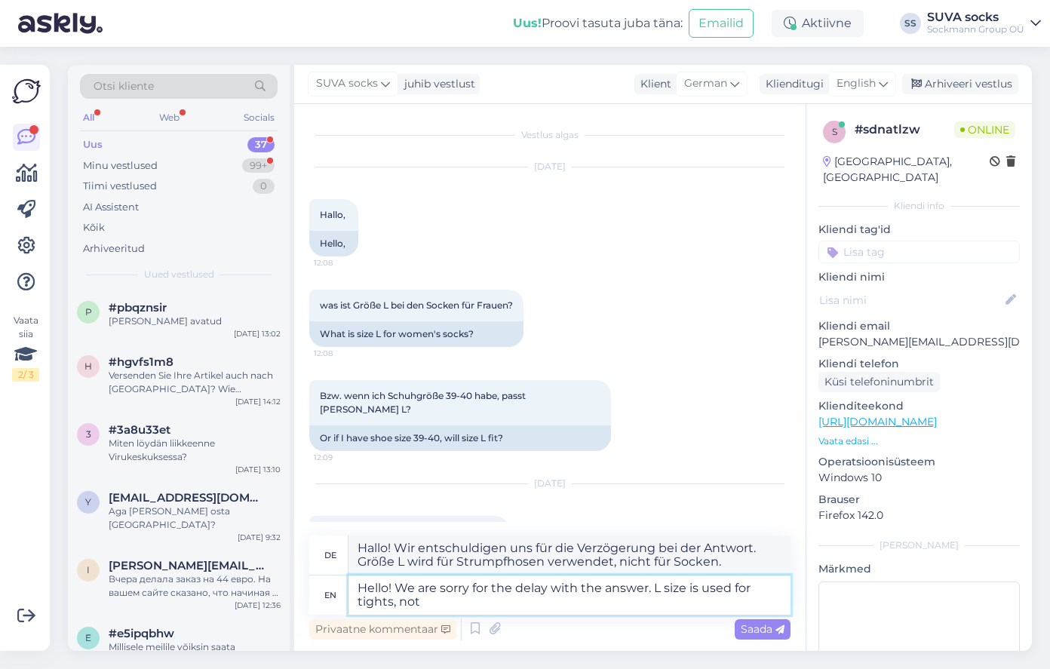
type textarea "Hallo! Wir entschuldigen uns für die Verzögerung mit der Antwort. L-Größe wird …"
type textarea "Hello! We are sorry for the delay with the answer. L size is used for tights,"
type textarea "Hallo! Wir entschuldigen uns für die Verzögerung mit der Antwort. L-Größe wird …"
type textarea "Hello! We are sorry for the delay with the answer. L size is used for tight"
type textarea "Hallo! Wir entschuldigen uns für die Verzögerung mit der Antwort. L-Größe wird …"
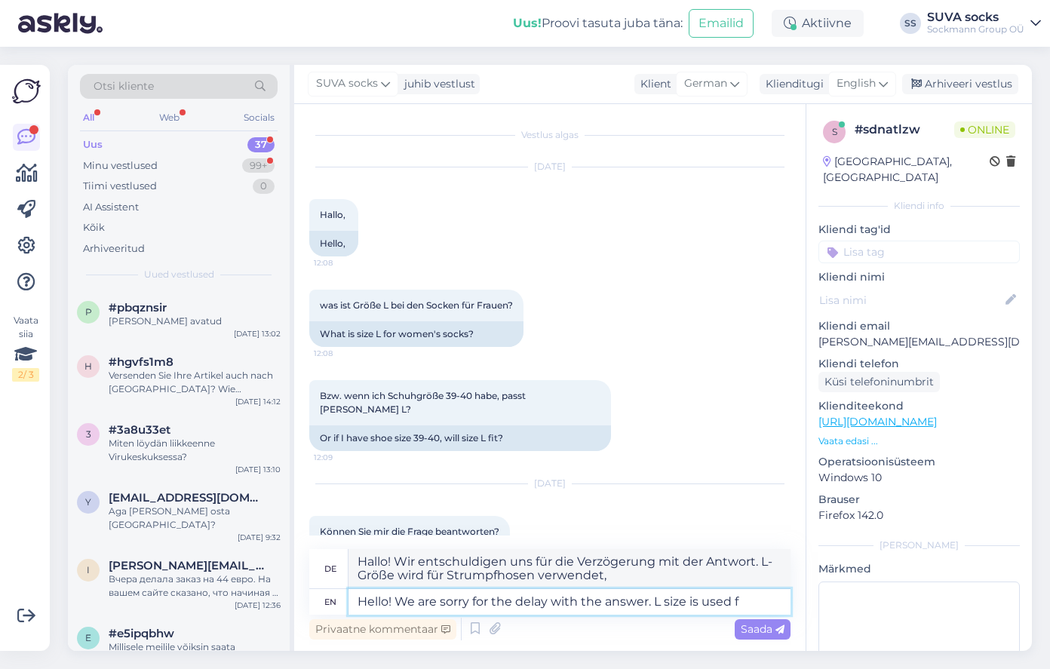
type textarea "Hello! We are sorry for the delay with the answer. L size is used"
type textarea "Hallo! Wir entschuldigen uns für die Verzögerung mit der Antwort. L-Größe wird …"
type textarea "Hello! We are sorry for the delay with the answer. L size is use"
type textarea "Hallo! Wir entschuldigen uns für die Verzögerung mit der Antwort. L-Größe wird …"
type textarea "Hello! We are sorry for the delay with the answer. L size"
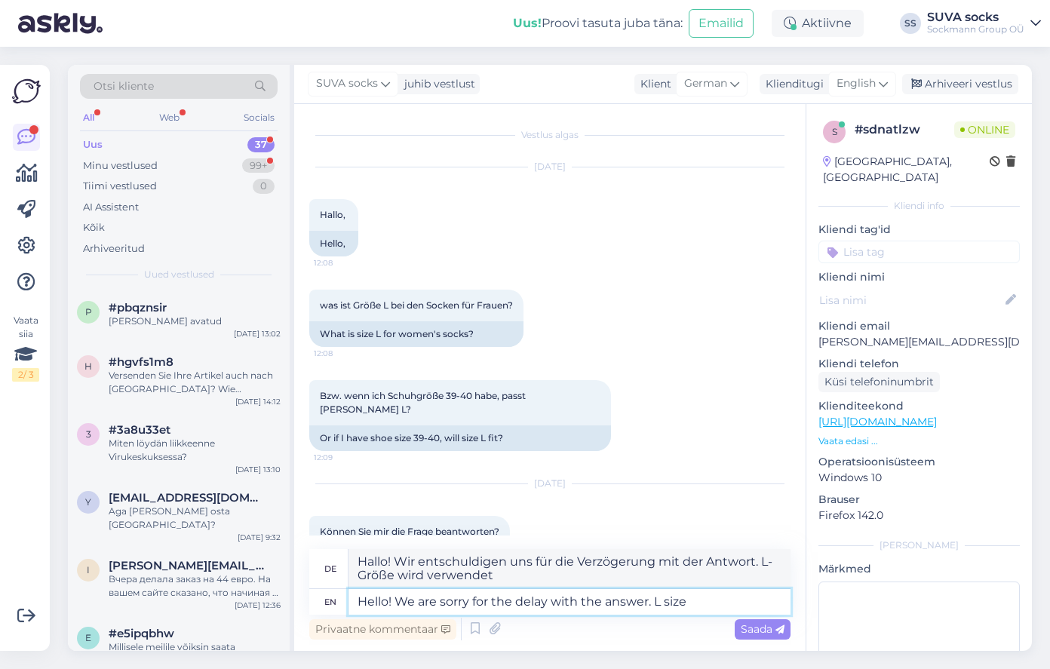
type textarea "Hallo! Wir entschuldigen uns für die Verzögerung mit der Antwort. L-Größe ist"
type textarea "Hello! We are sorry for the delay with the answer."
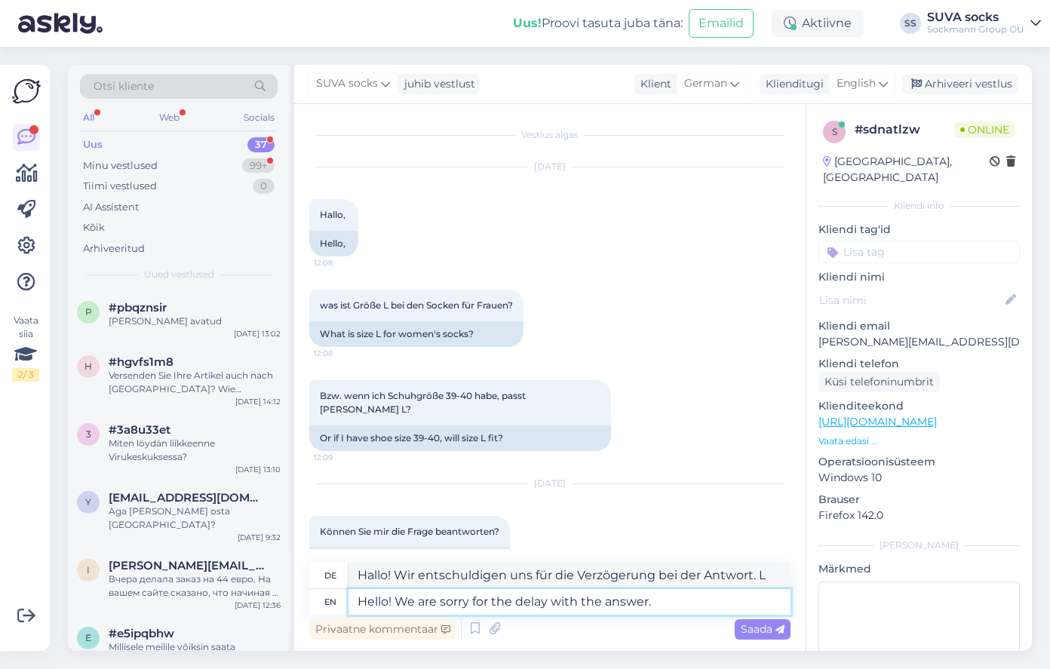
type textarea "Hallo! Wir entschuldigen uns für die Verzögerung bei der Antwort."
type textarea "Hello! We are sorry for the delay with the answer. Are"
type textarea "Hallo! Wir entschuldigen uns für die Verzögerung mit der Antwort. Sind"
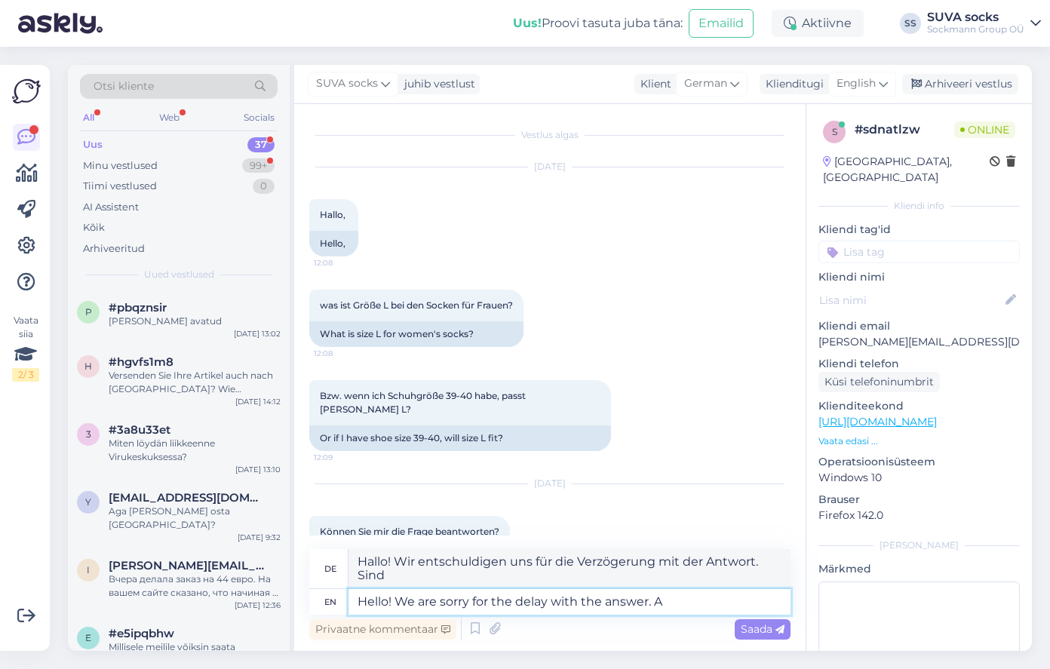
type textarea "Hello! We are sorry for the delay with the answer."
type textarea "Hallo! Wir entschuldigen uns für die Verzögerung bei der Antwort."
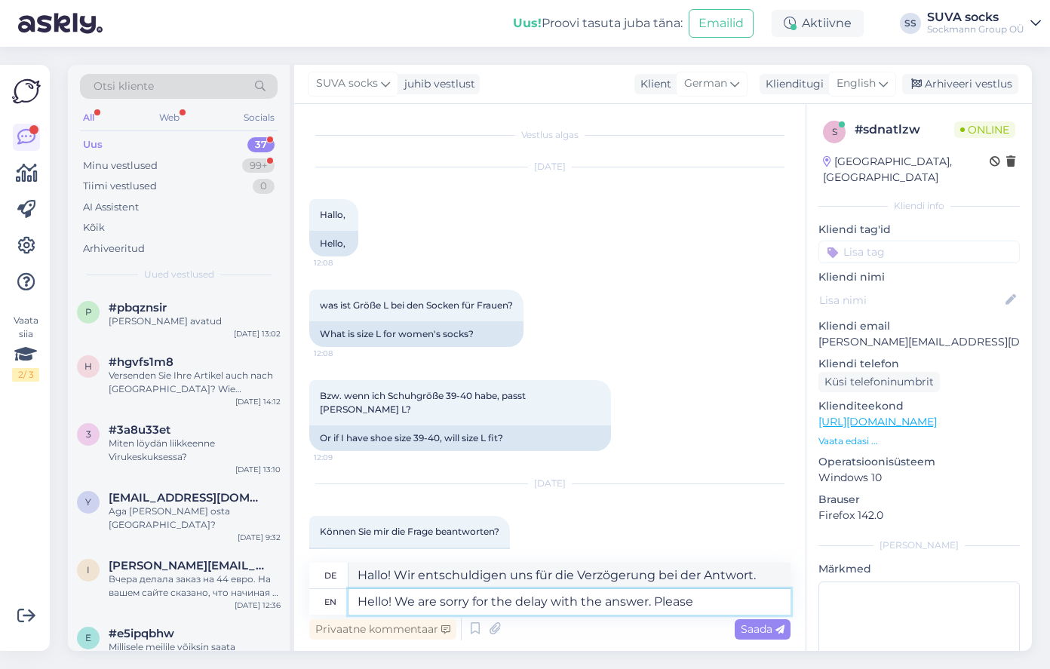
type textarea "Hello! We are sorry for the delay with the answer. Please"
type textarea "Hallo! Wir entschuldigen uns für die Verzögerung bei der Antwort. Bitte"
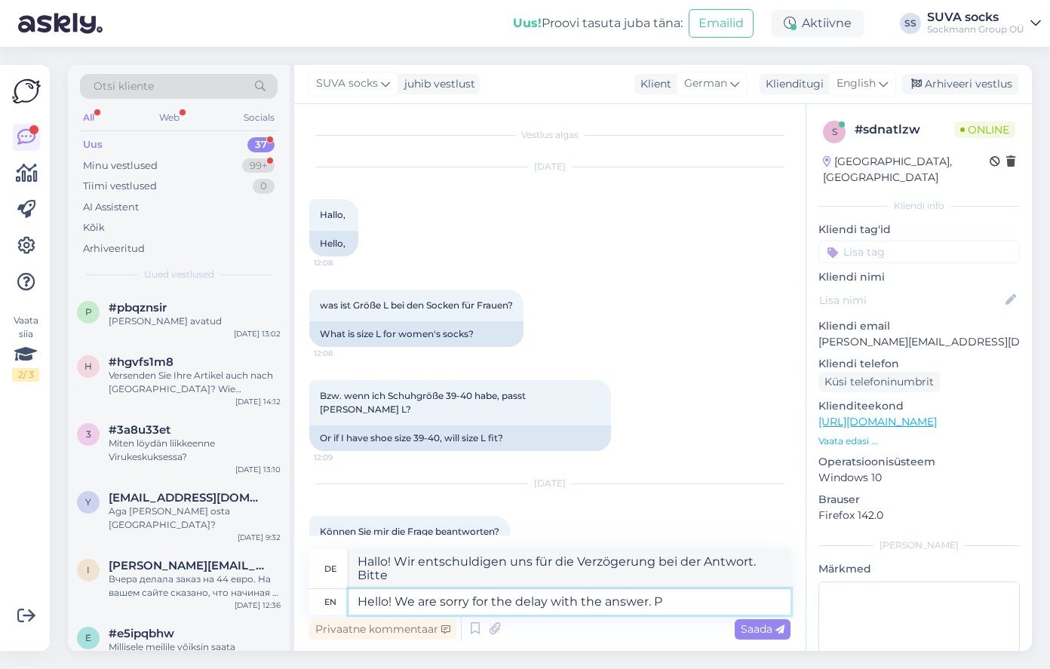
type textarea "Hello! We are sorry for the delay with the answer."
type textarea "Hallo! Wir entschuldigen uns für die Verzögerung bei der Antwort."
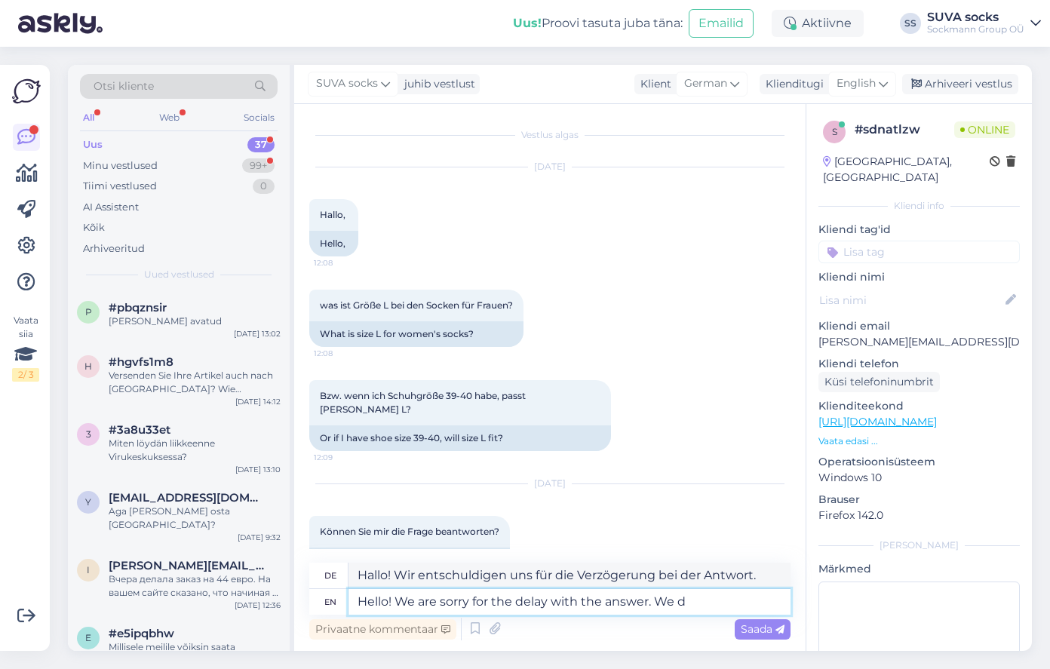
type textarea "Hello! We are sorry for the delay with the answer. We do"
type textarea "Hallo! Wir entschuldigen uns für die Verzögerung bei der Antwort. Wir"
type textarea "Hello! We are sorry for the delay with the answer. We don't"
type textarea "Hallo! Wir entschuldigen uns für die Verzögerung mit der Antwort. Wir nicht"
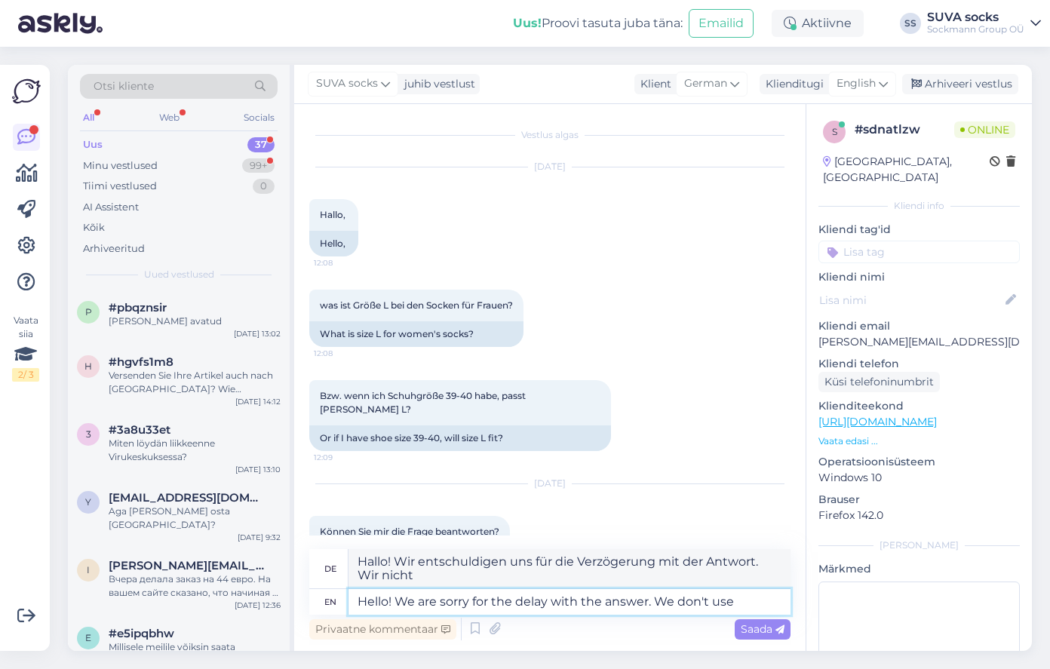
type textarea "Hello! We are sorry for the delay with the answer. We don't use"
type textarea "Hallo! Wir entschuldigen uns für die Verzögerung mit der Antwort. Wir verwenden…"
type textarea "Hello! We are sorry for the delay with the answer. We don't use size"
type textarea "Hallo! Wir entschuldigen uns für die Verzögerung mit der Antwort. Wir verwenden…"
type textarea "Hello! We are sorry for the delay with the answer. We don't use size L fo"
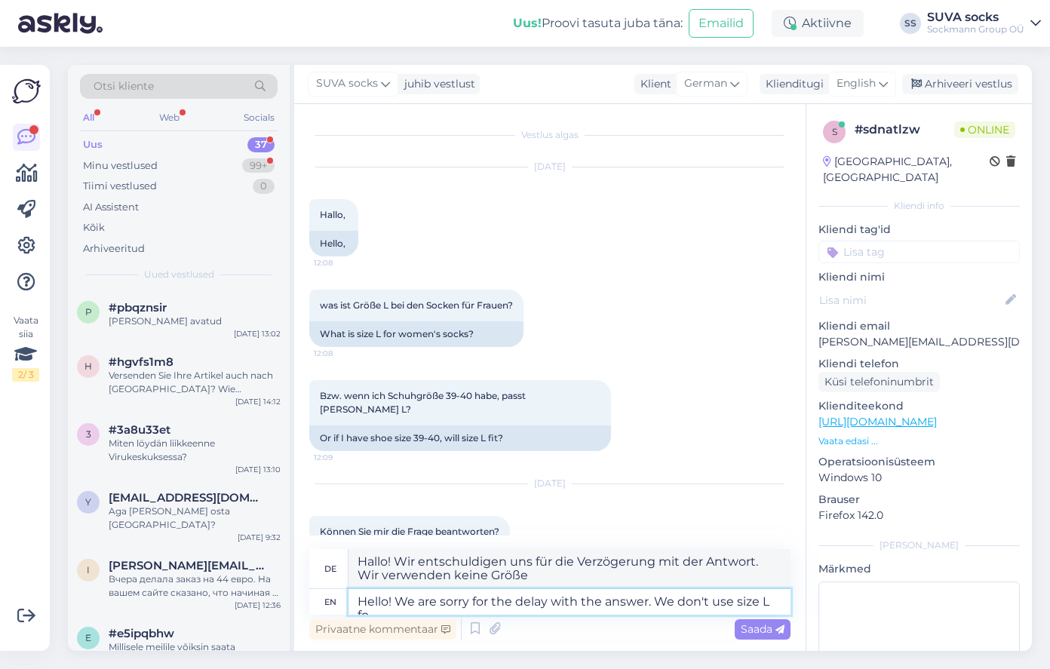
type textarea "Hallo! Wir entschuldigen uns für die Verzögerung bei der Antwort. Wir verwenden…"
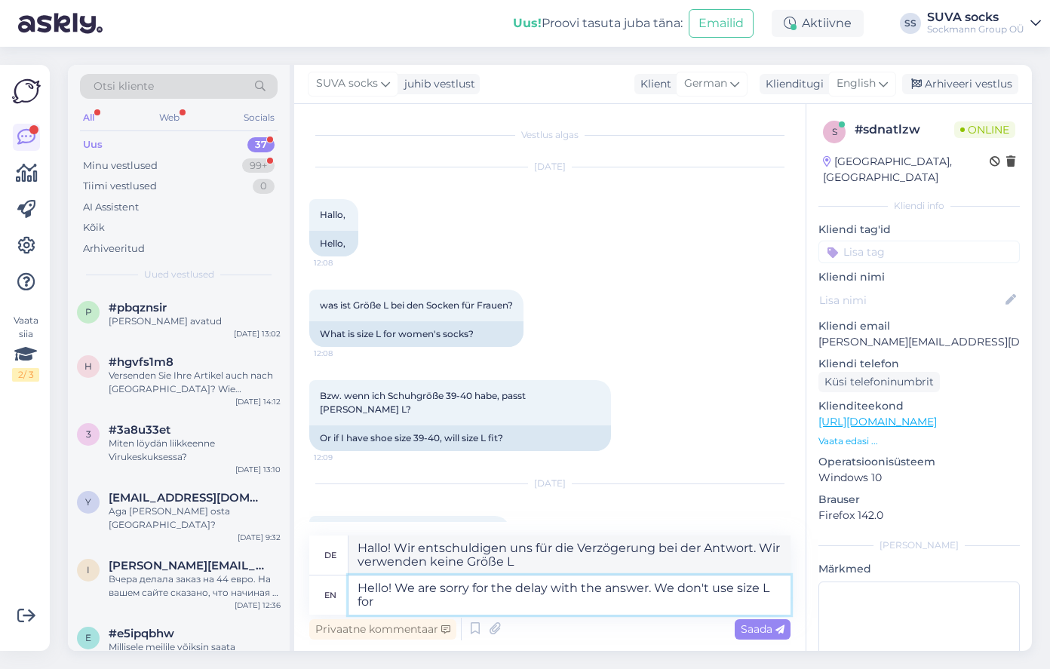
type textarea "Hello! We are sorry for the delay with the answer. We don't use size L for t"
type textarea "Hallo! Wir entschuldigen uns für die Verzögerung mit der Antwort. Wir verwenden…"
type textarea "Hello! We are sorry for the delay with the answer. We don't use size L for the s"
type textarea "Hallo! Wir entschuldigen uns für die Verzögerung mit der Antwort. Wir verwenden…"
type textarea "Hello! We are sorry for the delay with the answer. We don't use size L for the …"
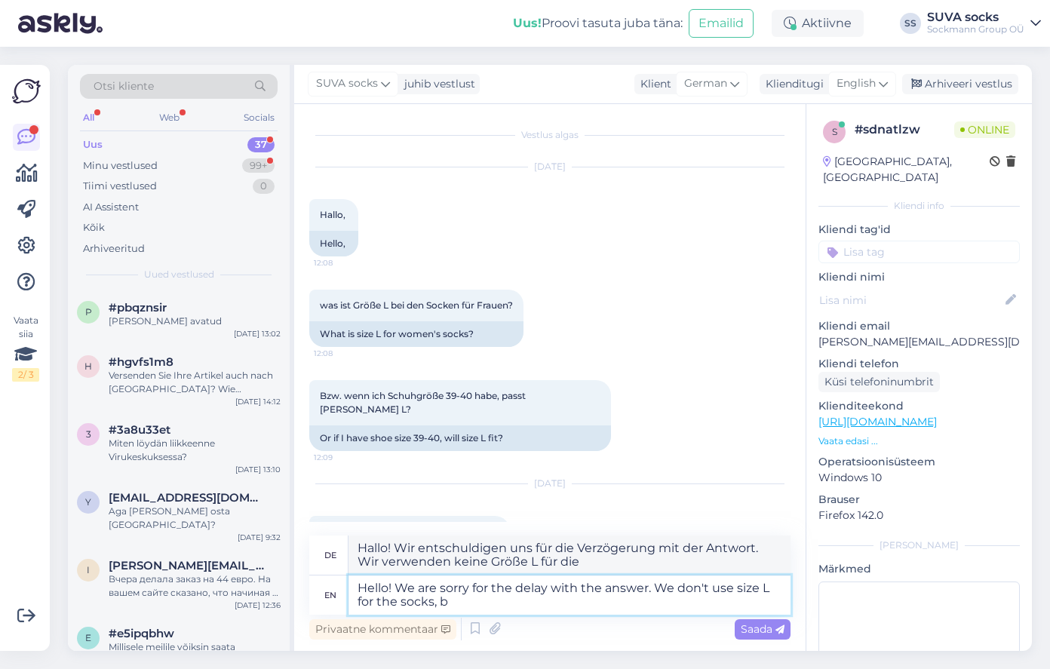
type textarea "Hallo! Wir entschuldigen uns für die Verzögerung bei der Antwort. Wir verwenden…"
type textarea "Hello! We are sorry for the delay with the answer. We don't use size L for the …"
type textarea "Hallo! Wir entschuldigen uns für die Verzögerung mit der Antwort. Wir verwenden…"
type textarea "Hello! We are sorry for the delay with the answer. We don't use size L for the …"
type textarea "Hallo! Wir entschuldigen uns für die Verzögerung mit der Antwort. Wir verwenden…"
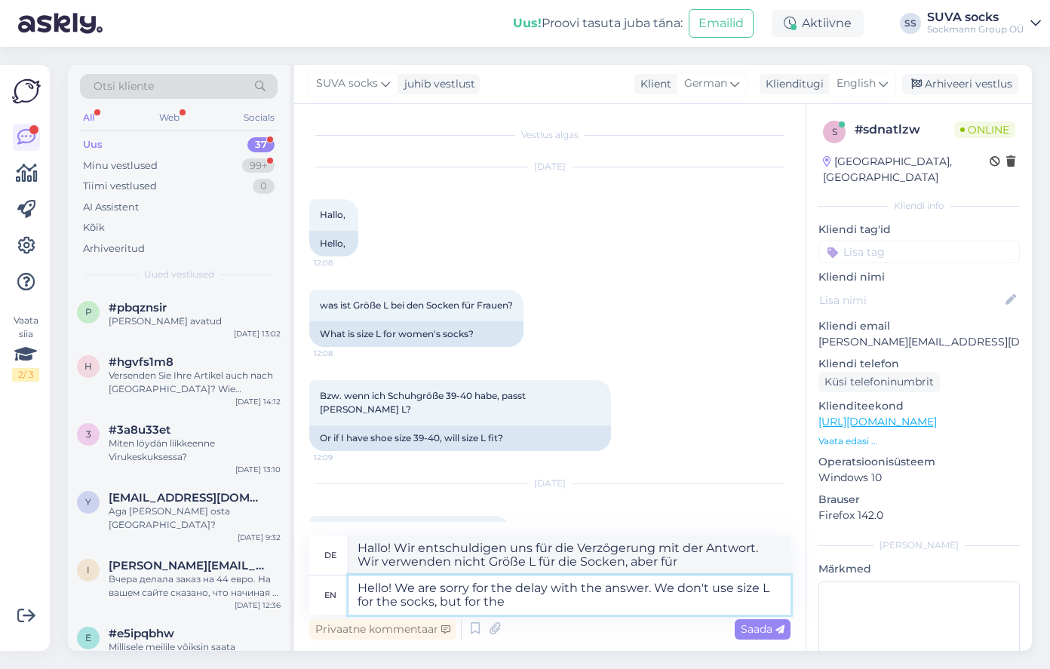
type textarea "Hello! We are sorry for the delay with the answer. We don't use size L for the …"
type textarea "Hallo! Wir entschuldigen uns für die Verzögerung mit der Antwort. Wir verwenden…"
type textarea "Hello! We are sorry for the delay with the answer. We don't use size L for the …"
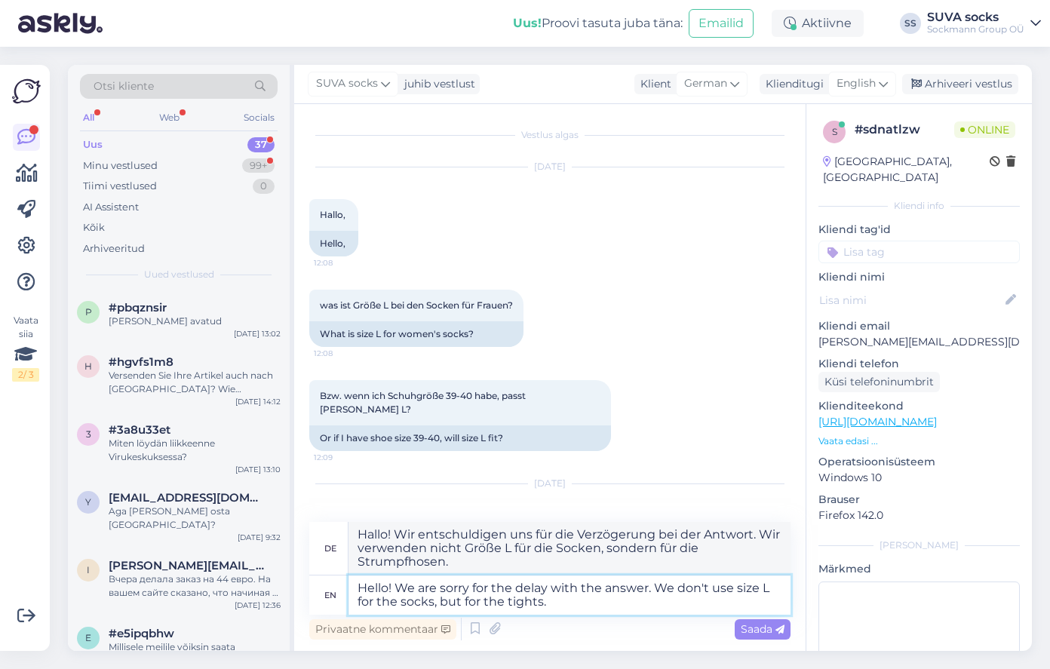
type textarea "Hallo! Wir entschuldigen uns für die Verzögerung bei der Antwort. Wir verwenden…"
type textarea "Hello! We are sorry for the delay with the answer. We don't use size L for the …"
type textarea "Hallo! Wir entschuldigen uns für die Verzögerung bei der Antwort. Wir verwenden…"
type textarea "Hello! We are sorry for the delay with the answer. We don't use size L for the …"
type textarea "Hallo! Wir entschuldigen uns für die Verzögerung bei der Antwort. Wir verwenden…"
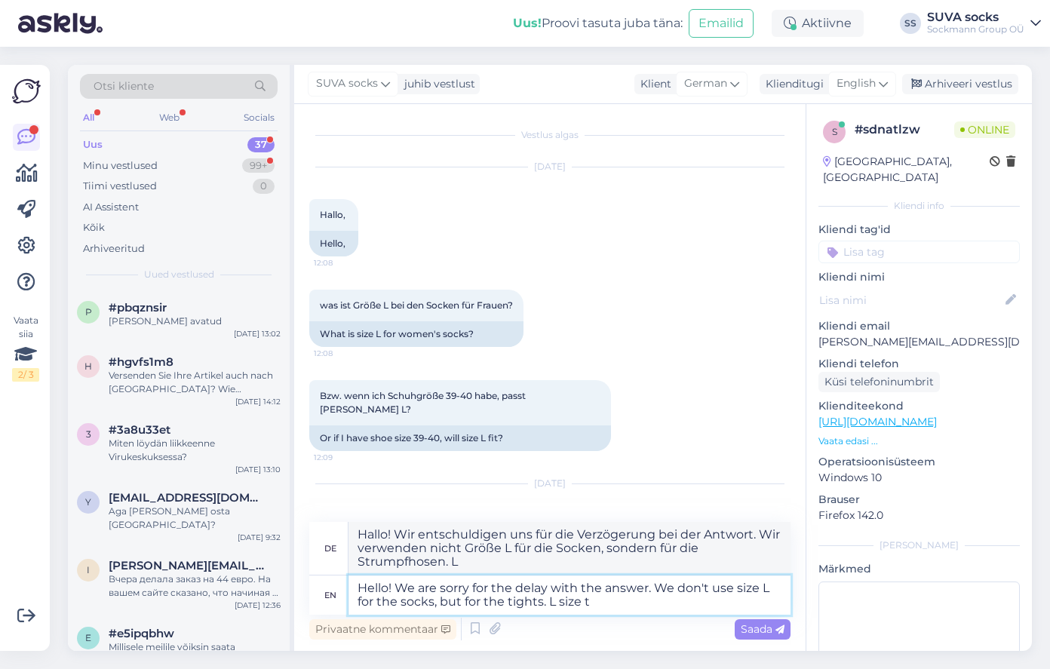
type textarea "Hello! We are sorry for the delay with the answer. We don't use size L for the …"
type textarea "Hallo! Wir entschuldigen uns für die Verzögerung mit der Antwort. Wir verwenden…"
type textarea "Hello! We are sorry for the delay with the answer. We don't use size L for the …"
type textarea "Hallo! Wir entschuldigen uns für die Verzögerung bei der Antwort. Wir verwenden…"
type textarea "Hello! We are sorry for the delay with the answer. We don't use size L for the …"
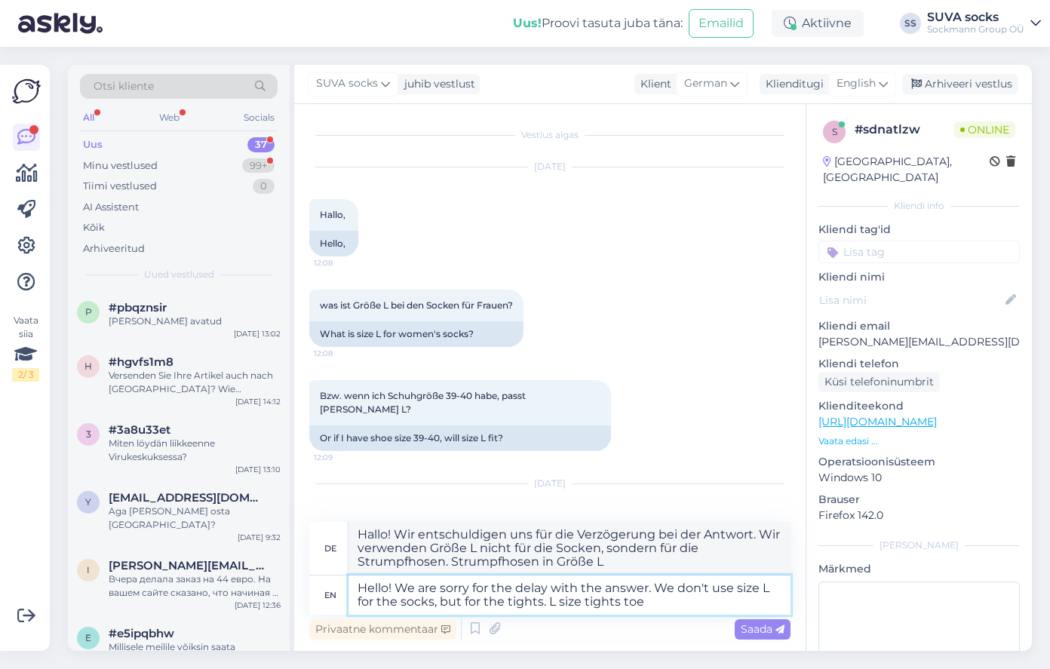
type textarea "Hallo! Wir entschuldigen uns für die Verzögerung mit der Antwort. Wir verwenden…"
type textarea "Hello! We are sorry for the delay with the answer. We don't use size L for the …"
type textarea "Hallo! Wir entschuldigen uns für die Verzögerung bei der Antwort. Wir verwenden…"
type textarea "Hello! We are sorry for the delay with the answer. We don't use size L for the …"
type textarea "Hallo! Wir entschuldigen uns für die Verzögerung mit der Antwort. Wir verwenden…"
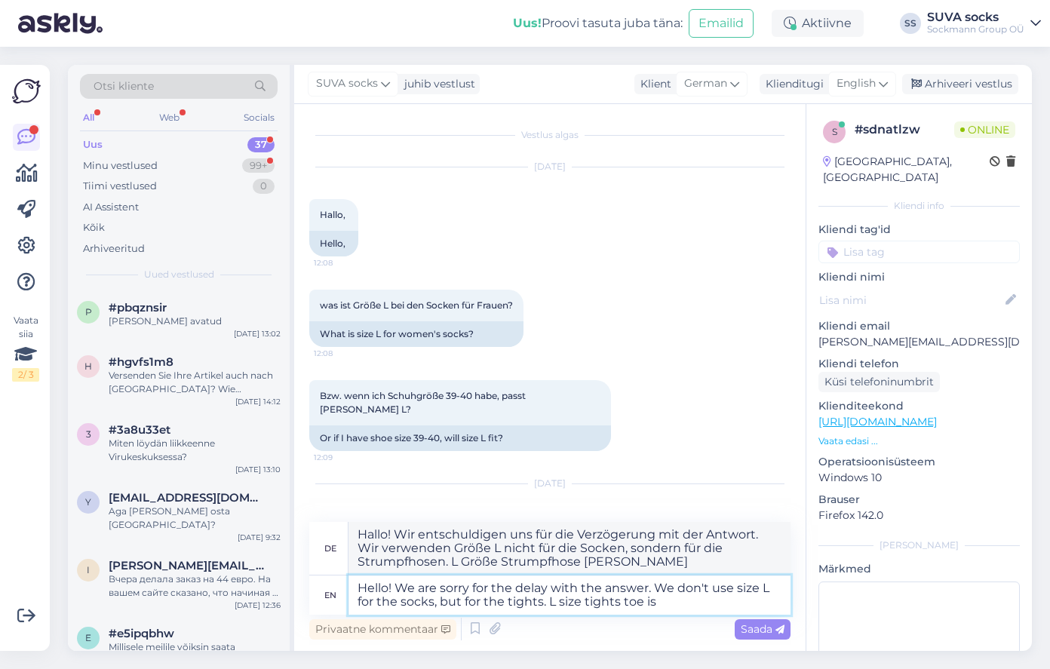
type textarea "Hello! We are sorry for the delay with the answer. We don't use size L for the …"
type textarea "Hallo! Wir entschuldigen uns für die Verzögerung mit der Antwort. Wir verwenden…"
type textarea "Hello! We are sorry for the delay with the answer. We don't use size L for the …"
type textarea "Hallo! Wir entschuldigen uns für die Verzögerung mit der Antwort. Wir verwenden…"
type textarea "Hello! We are sorry for the delay with the answer. We don't use size L for the …"
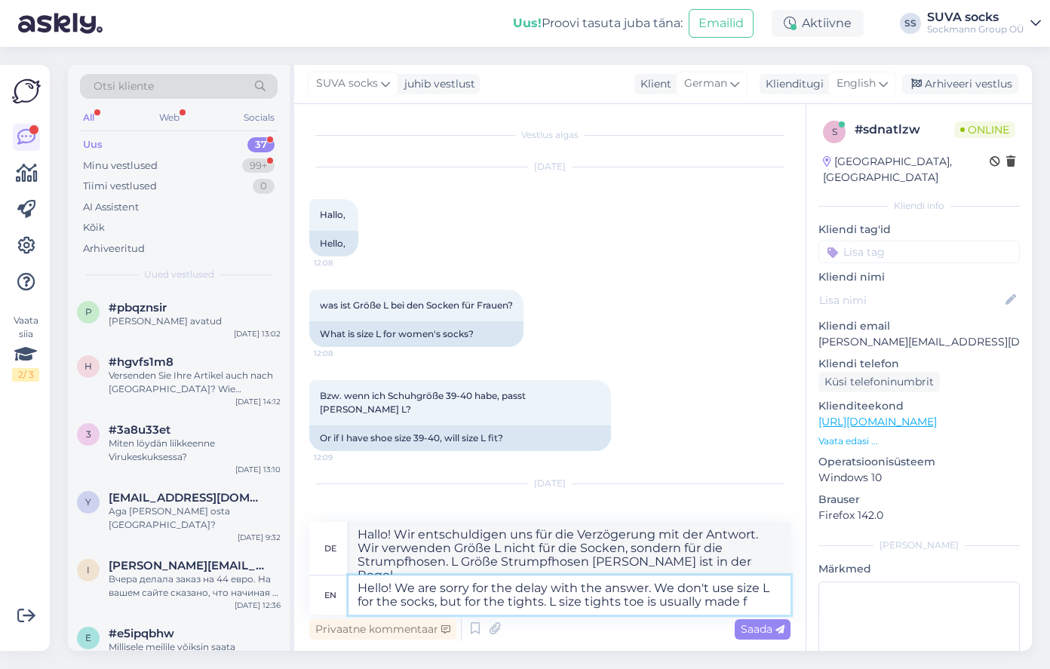
type textarea "Hallo! Wir entschuldigen uns für die Verzögerung mit der Antwort. Wir verwenden…"
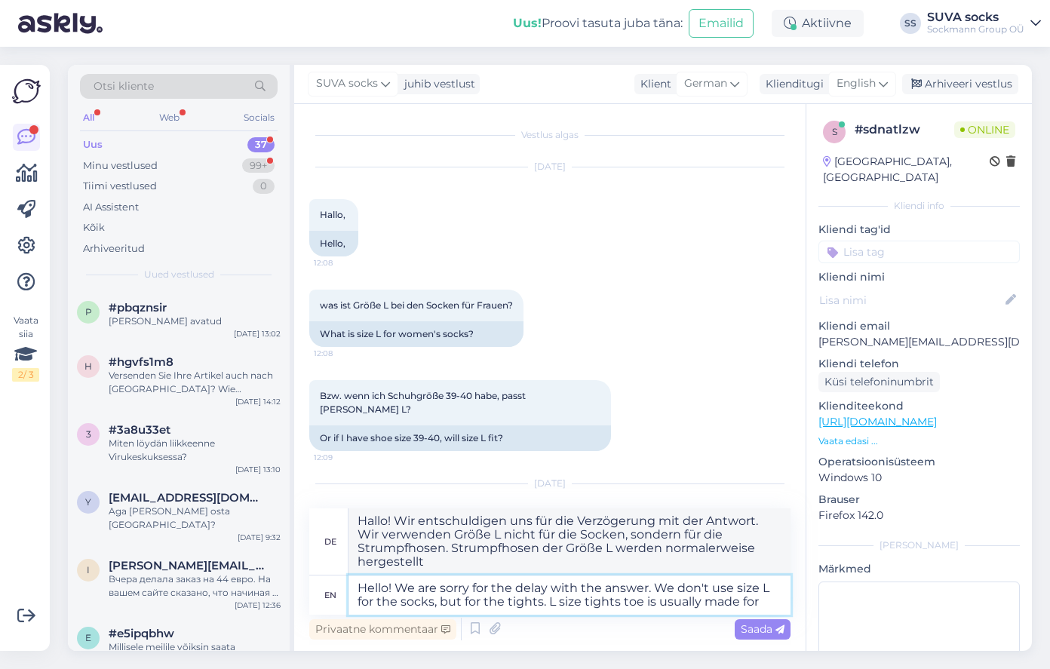
type textarea "Hello! We are sorry for the delay with the answer. We don't use size L for the …"
type textarea "Hallo! Wir entschuldigen uns für die Verzögerung mit der Antwort. Wir verwenden…"
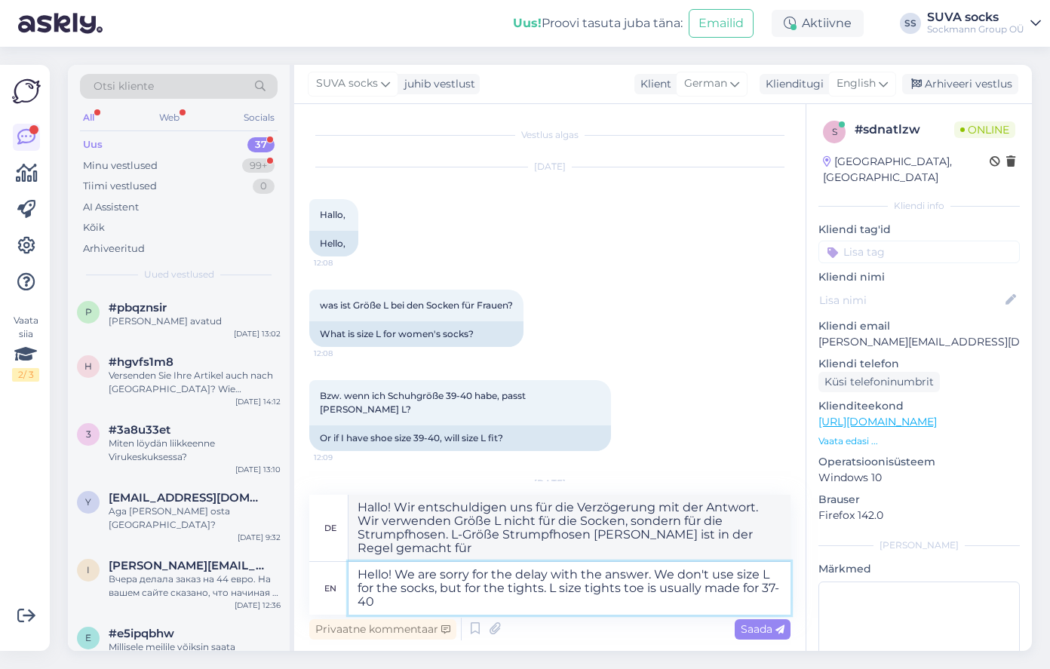
type textarea "Hello! We are sorry for the delay with the answer. We don't use size L for the …"
type textarea "Hallo! Wir entschuldigen uns für die Verzögerung mit der Antwort. Wir verwenden…"
type textarea "Hello! We are sorry for the delay with the answer. We don't use size L for the …"
type textarea "Hallo! Wir entschuldigen uns für die Verzögerung bei der Antwort. Wir verwenden…"
click at [546, 588] on textarea "Hello! We are sorry for the delay with the answer. We don't use size L for the …" at bounding box center [569, 588] width 442 height 53
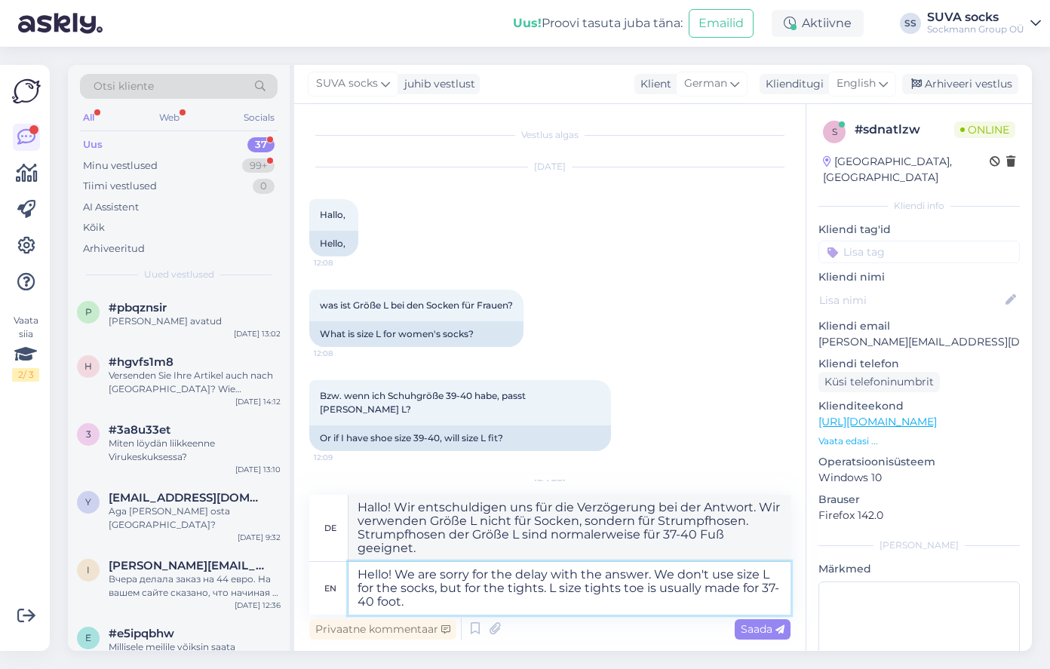
click at [412, 604] on textarea "Hello! We are sorry for the delay with the answer. We don't use size L for the …" at bounding box center [569, 588] width 442 height 53
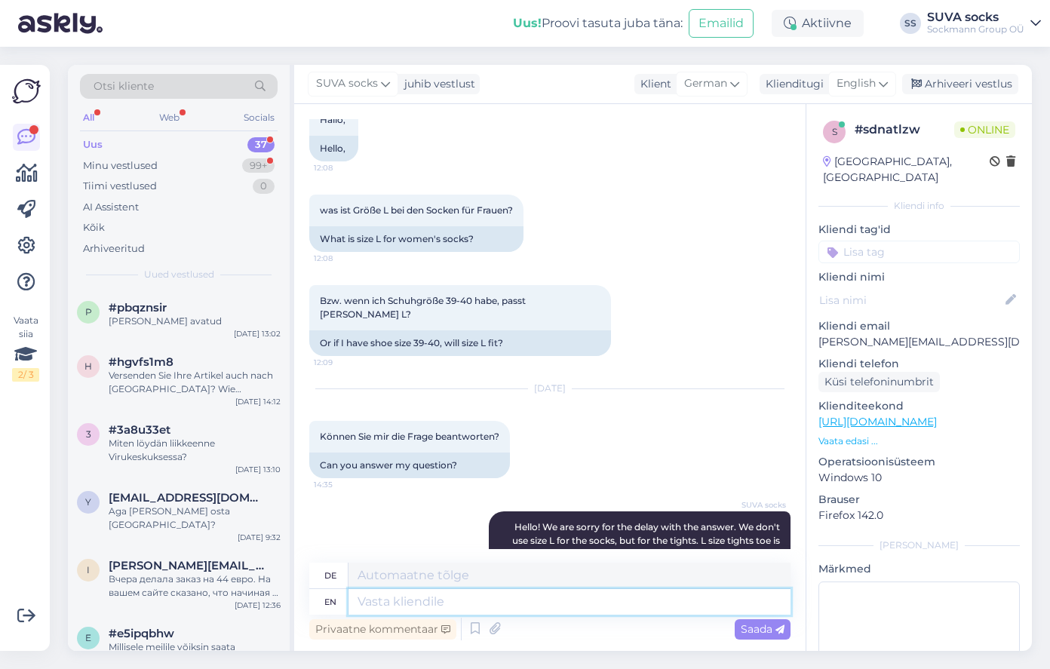
scroll to position [186, 0]
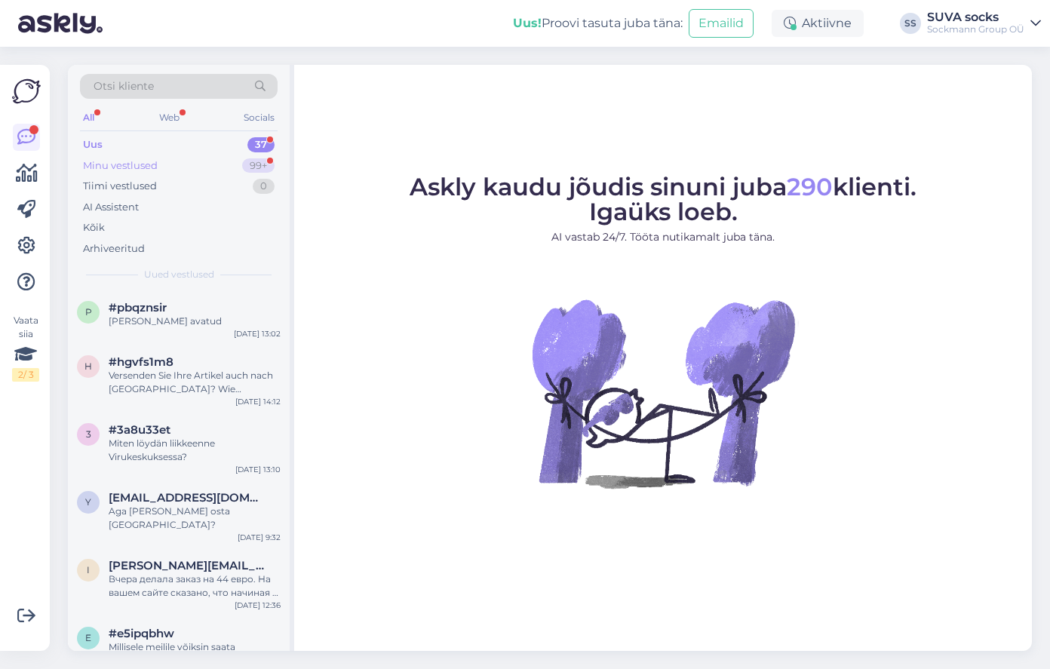
click at [118, 164] on div "Minu vestlused" at bounding box center [120, 165] width 75 height 15
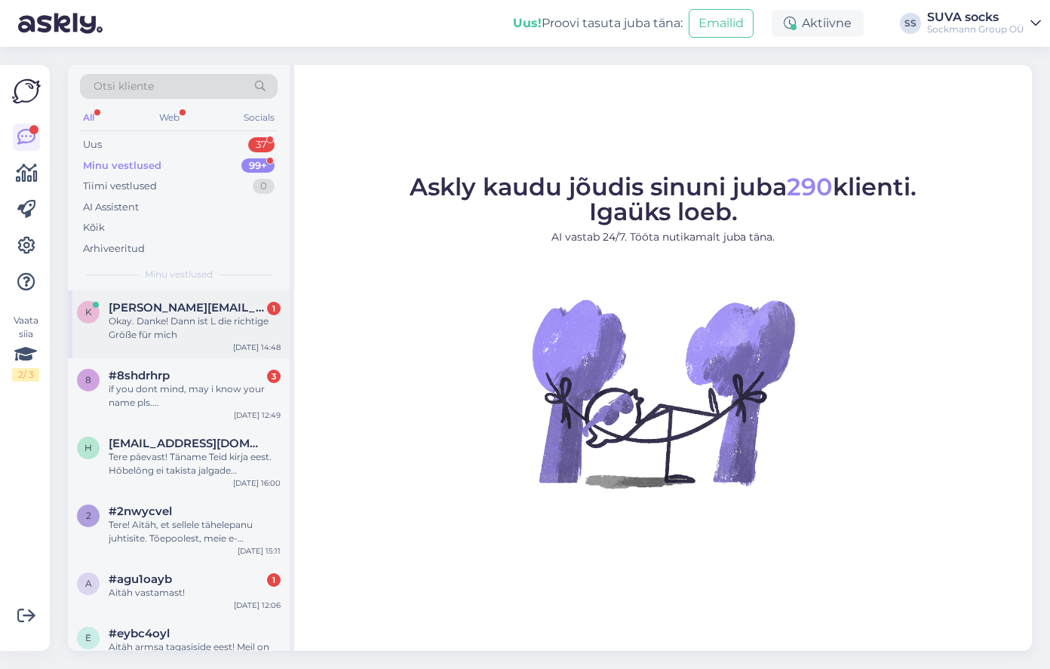
click at [153, 309] on span "[PERSON_NAME][EMAIL_ADDRESS][DOMAIN_NAME]" at bounding box center [187, 308] width 157 height 14
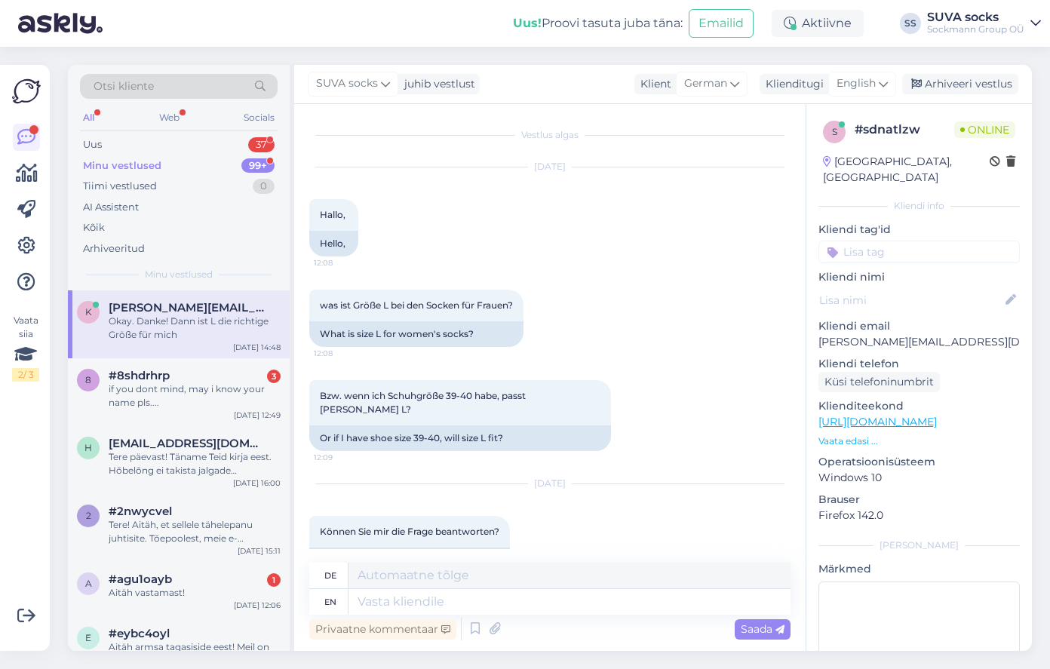
scroll to position [276, 0]
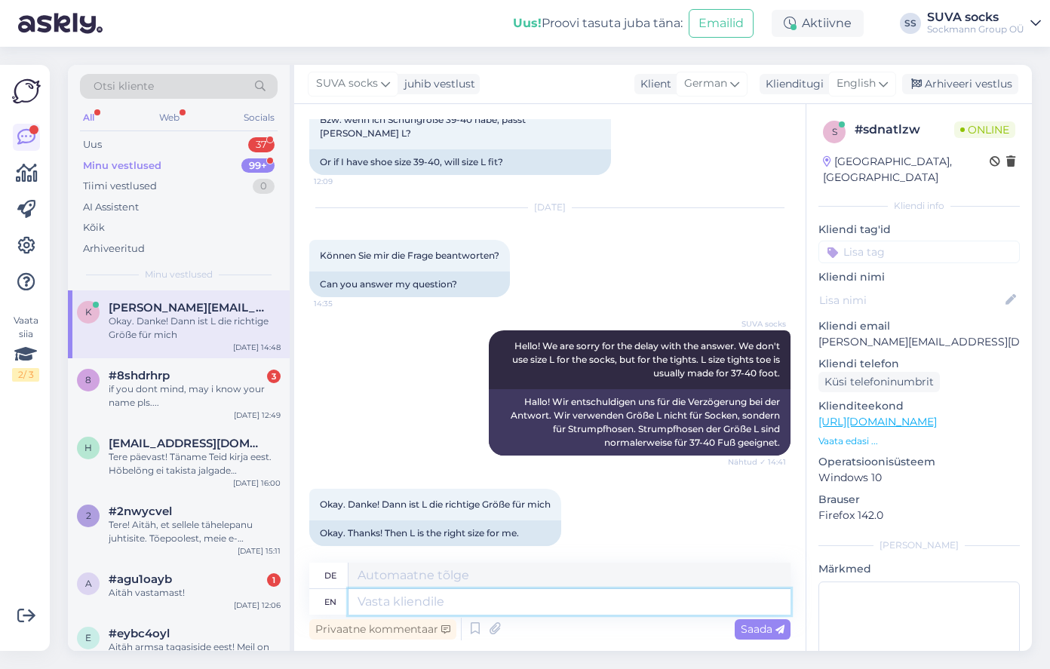
click at [398, 598] on textarea at bounding box center [569, 602] width 442 height 26
type textarea "Please"
type textarea "Bitte"
type textarea "Please don't"
type textarea "Bitte nicht"
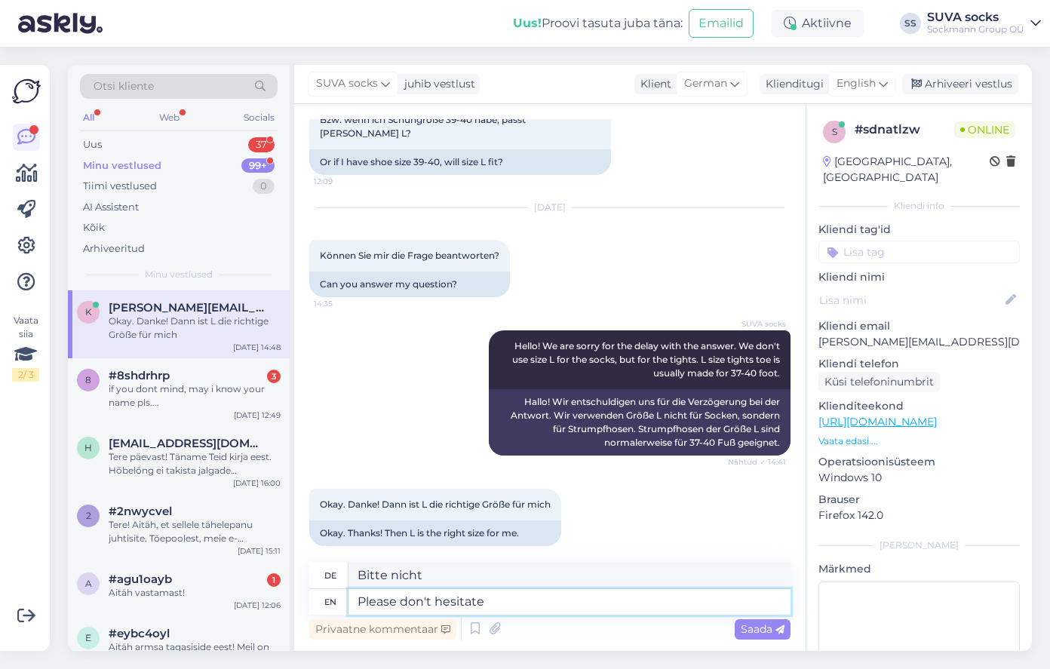
type textarea "Please don't hesitate"
type textarea "Bitte zögern Sie nicht"
type textarea "Please don't hesitate to"
type textarea "Bitte zögern Sie nicht,"
type textarea "Please don't hesitate to contact"
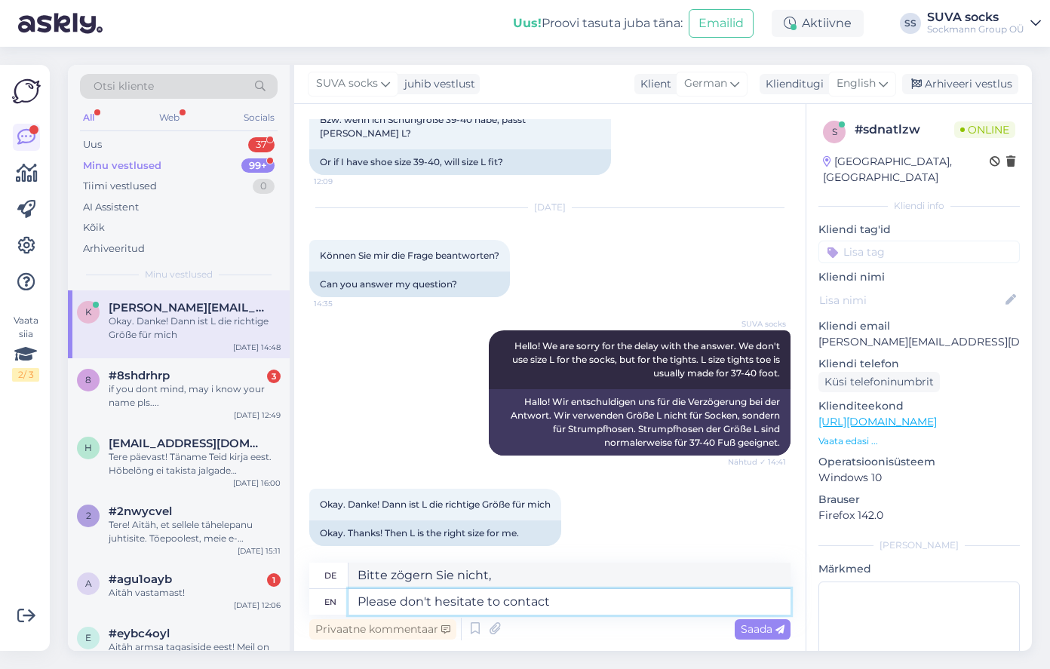
type textarea "Bitte zögern Sie nicht, uns zu kontaktieren"
type textarea "Please don't hesitate to contact us if y"
type textarea "Bitte zögern Sie nicht, uns zu kontaktieren, wenn"
type textarea "Please don't hesitate to contact us if you ha"
type textarea "Bitte zögern Sie nicht, uns zu kontaktieren, wenn Sie"
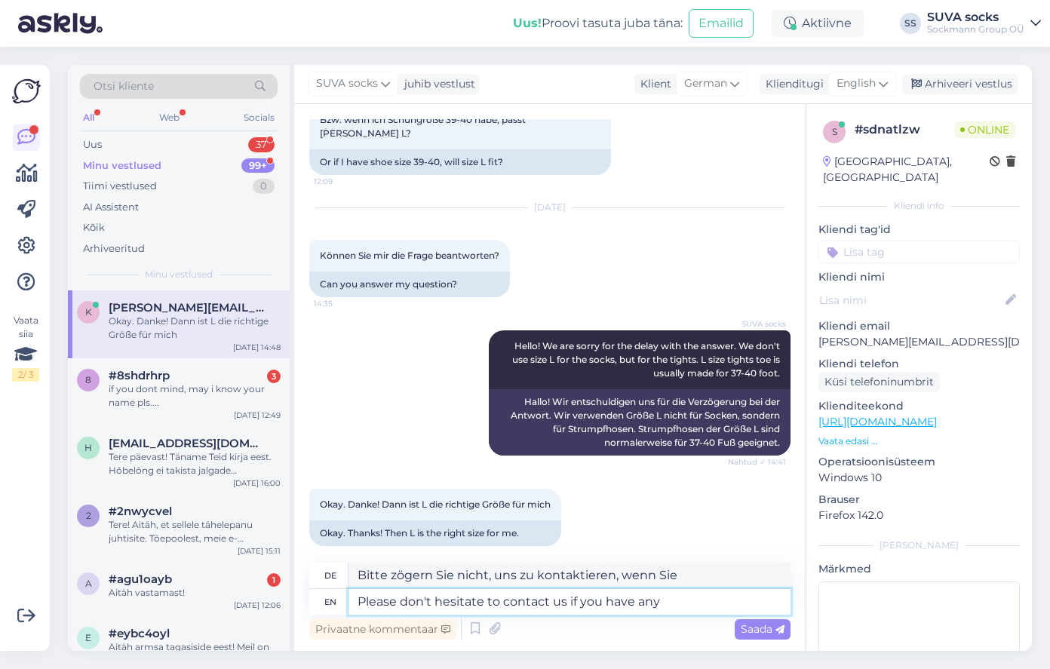
type textarea "Please don't hesitate to contact us if you have any"
type textarea "Bitte zögern Sie nicht, uns zu kontaktieren, wenn Sie Fragen haben"
type textarea "Please don't hesitate to contact us if you have any further"
type textarea "Bitte zögern Sie nicht, uns zu kontaktieren, wenn Sie weitere"
type textarea "Please don't hesitate to contact us if you have any further questions. H"
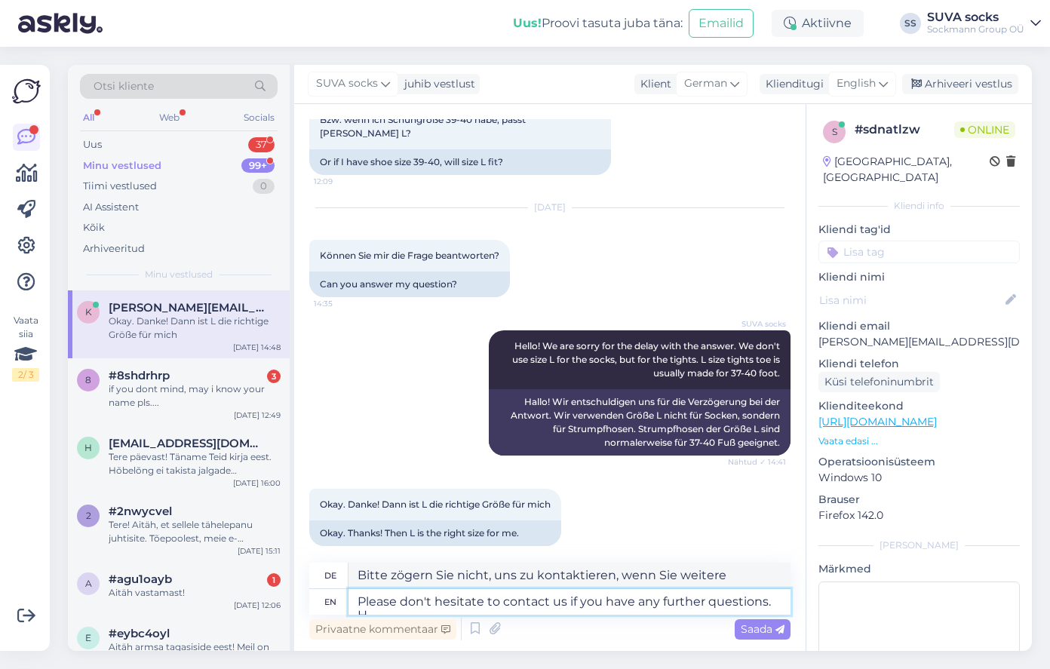
type textarea "Bei weiteren Fragen stehen wir Ihnen gerne zur Verfügung."
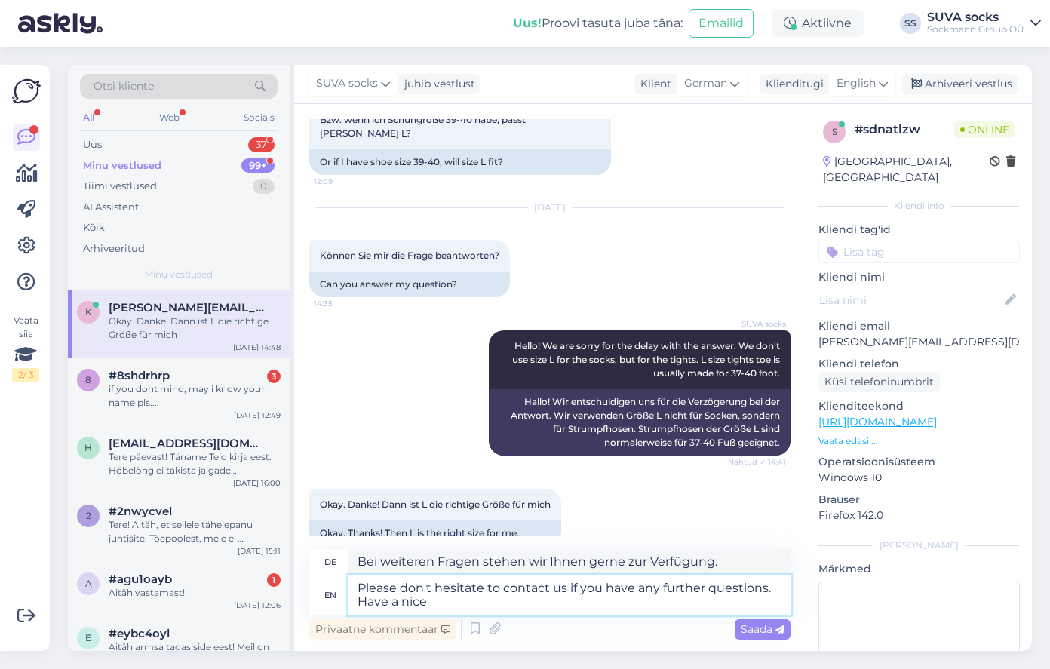
type textarea "Please don't hesitate to contact us if you have any further questions. Have a n…"
type textarea "Bei weiteren Fragen stehen wir Ihnen gerne zur Verfügung. Wir wünschen Ihnen"
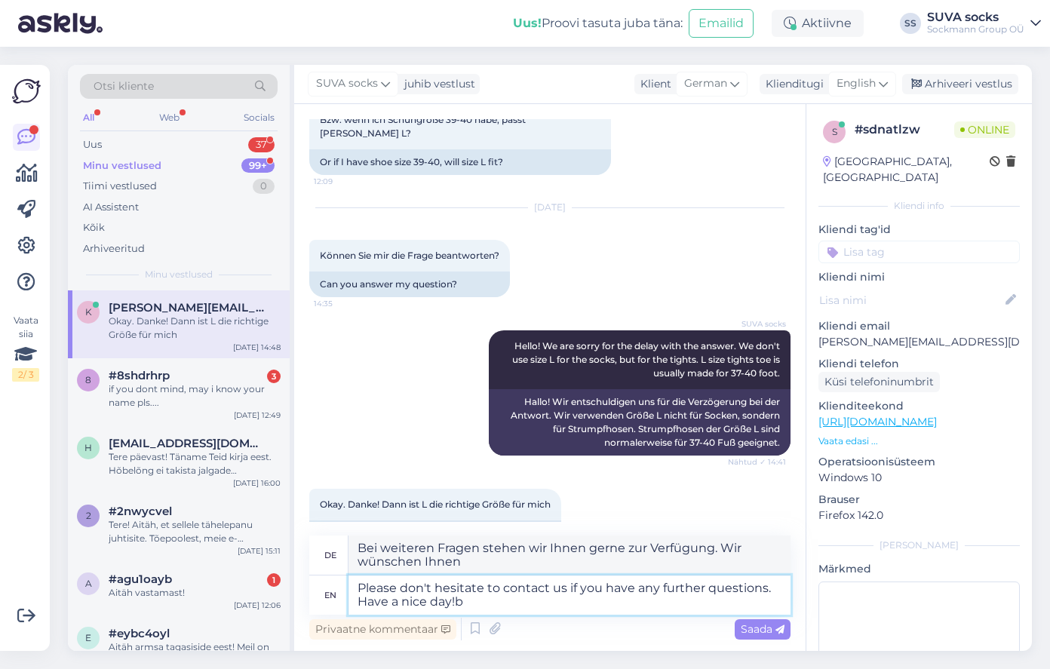
type textarea "Please don't hesitate to contact us if you have any further questions. Have a n…"
type textarea "Bei weiteren Fragen stehen wir Ihnen gerne zur Verfügung. Wir wünschen Ihnen ei…"
type textarea "Please don't hesitate to contact us if you have any further questions. Have a n…"
type textarea "Bei weiteren Fragen stehen wir Ihnen gerne zur Verfügung. Wir wünschen Ihnen ei…"
type textarea "Please don't hesitate to contact us if you have any further questions. Have a n…"
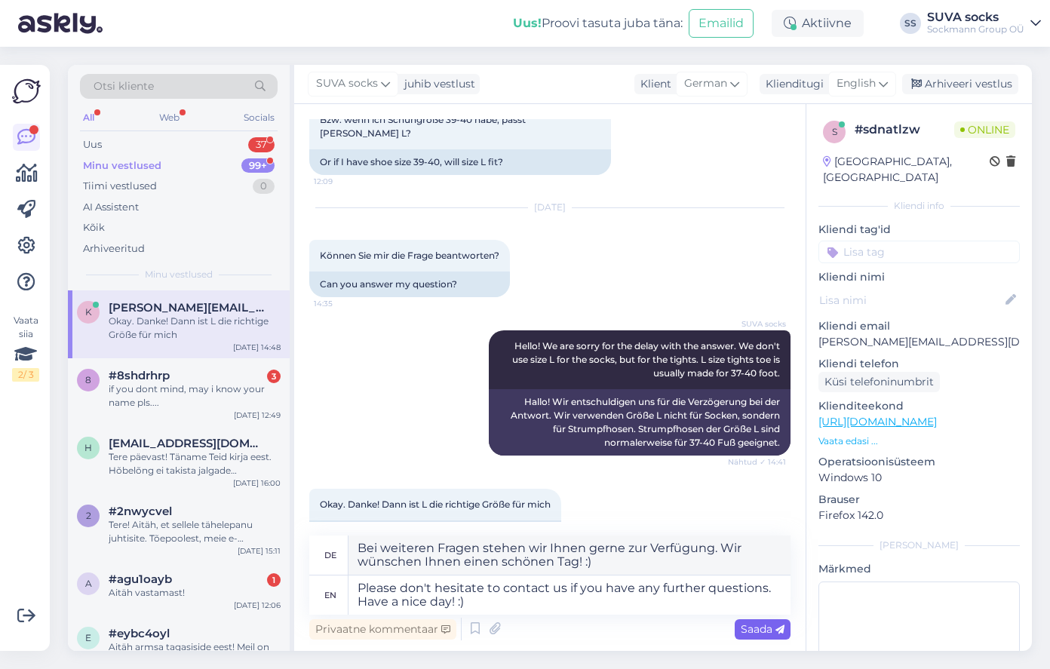
click at [763, 628] on span "Saada" at bounding box center [763, 629] width 44 height 14
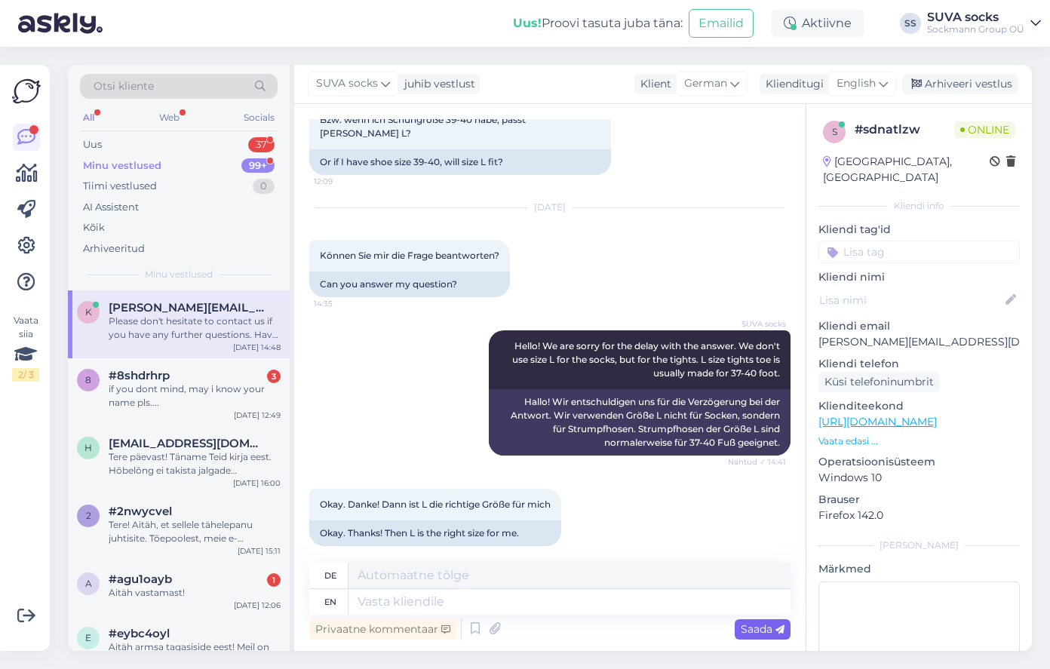
scroll to position [394, 0]
